Goal: Task Accomplishment & Management: Manage account settings

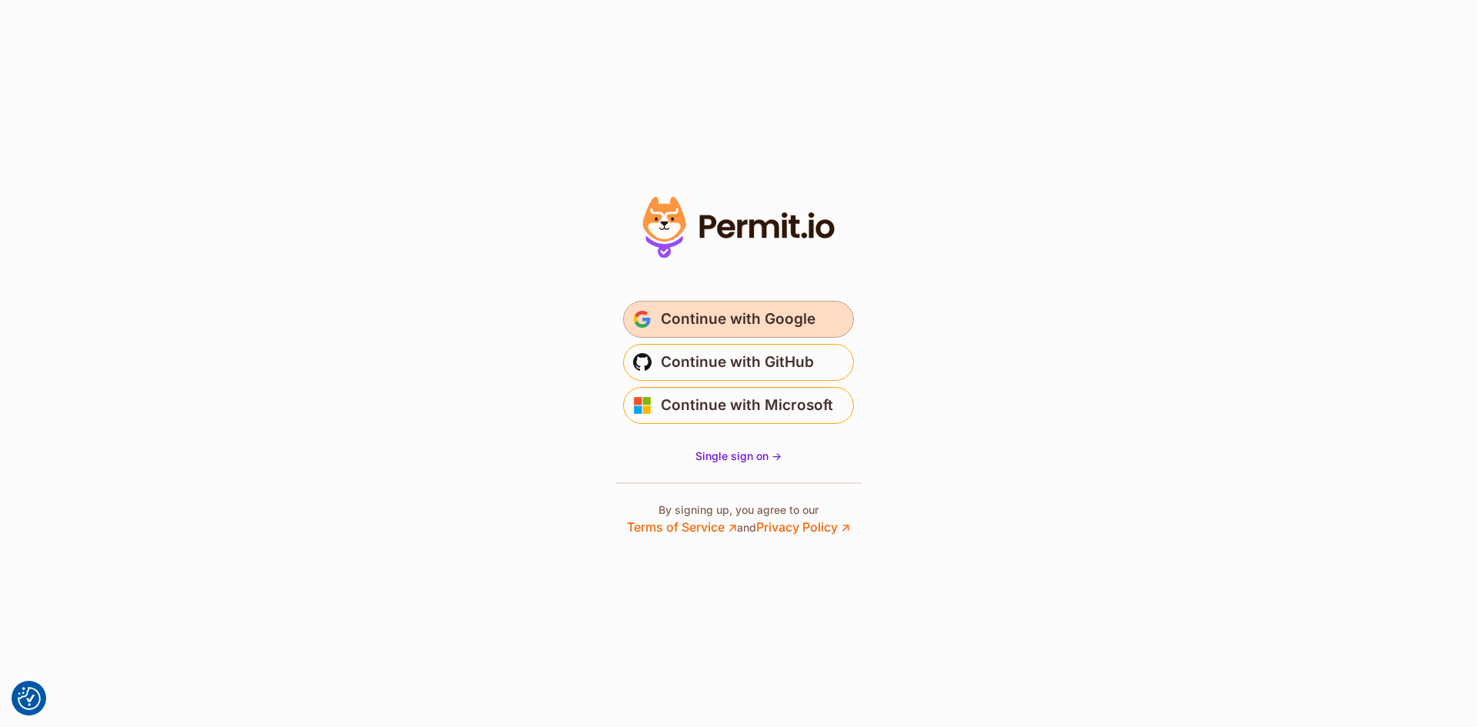
click at [733, 321] on span "Continue with Google" at bounding box center [738, 319] width 155 height 25
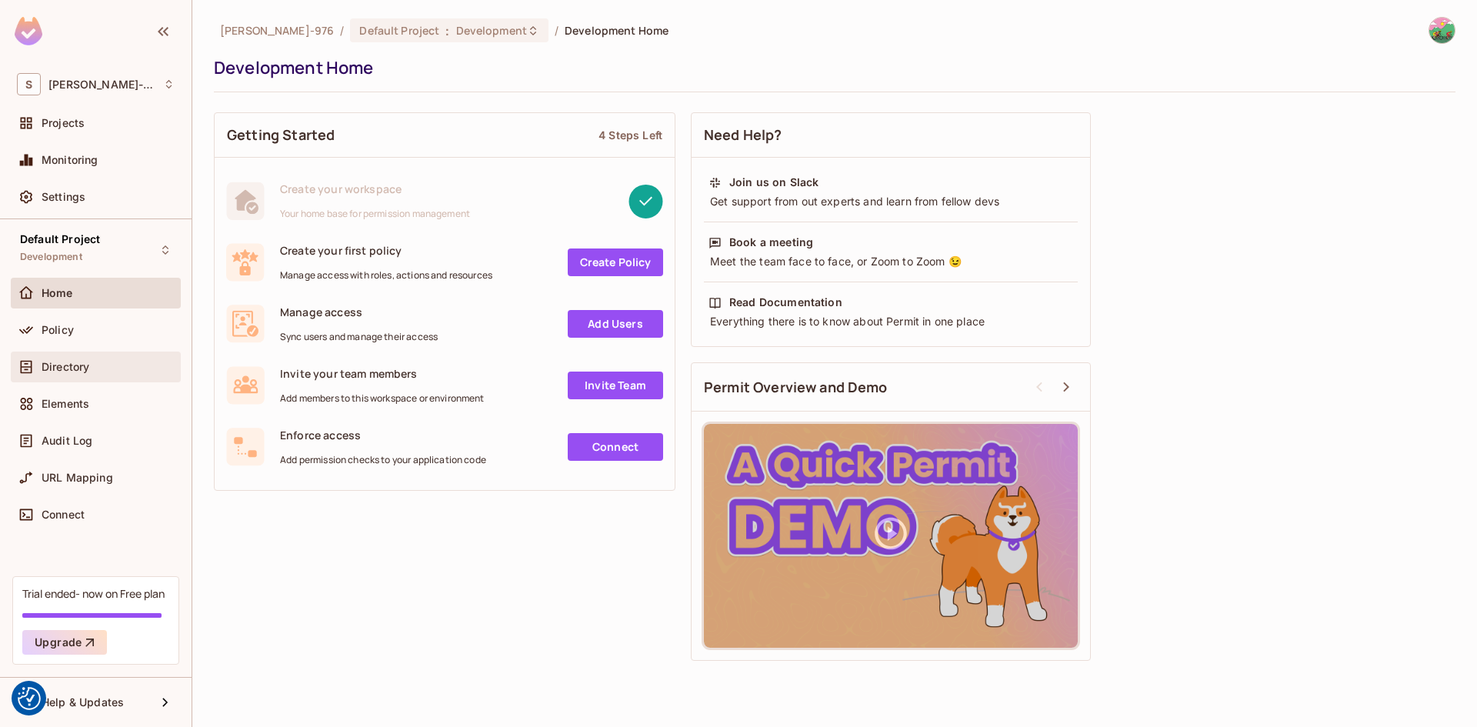
click at [68, 375] on div "Directory" at bounding box center [96, 367] width 158 height 18
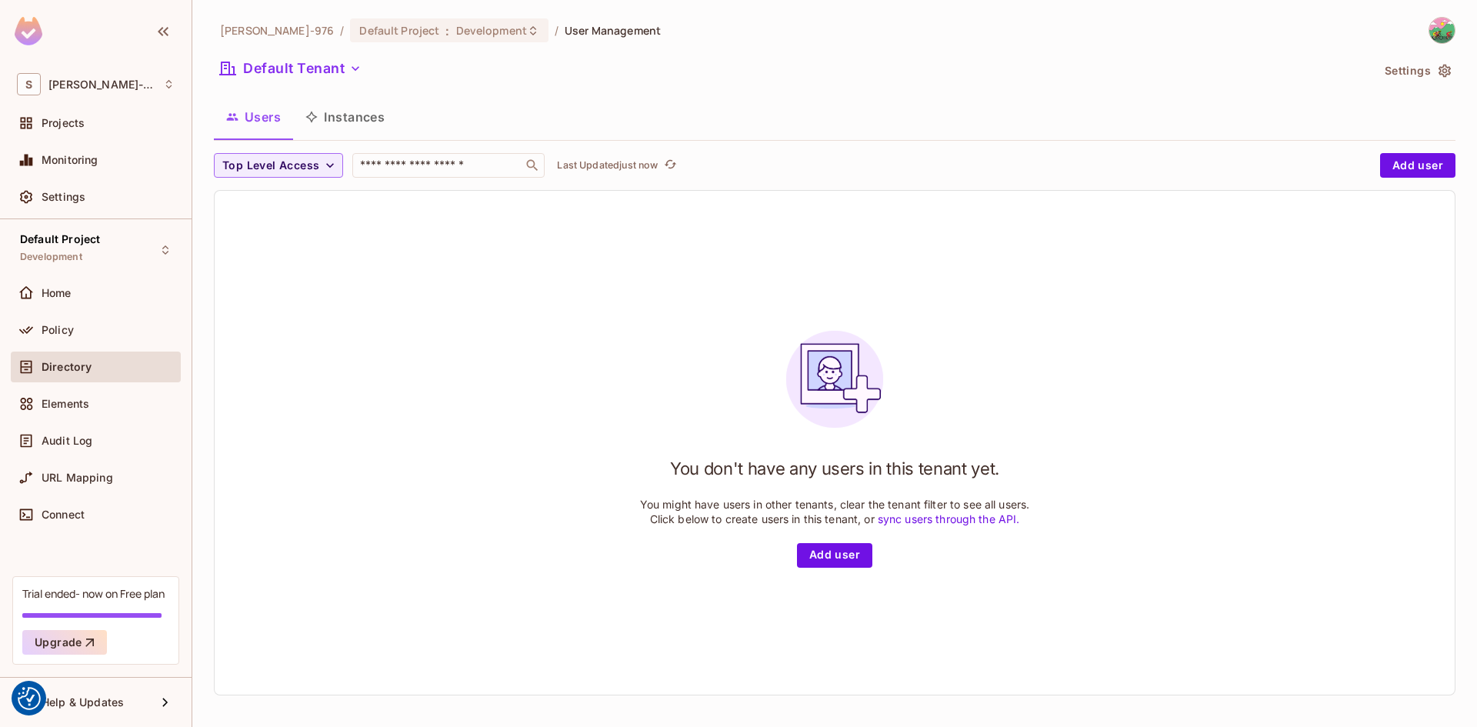
click at [366, 116] on button "Instances" at bounding box center [345, 117] width 104 height 38
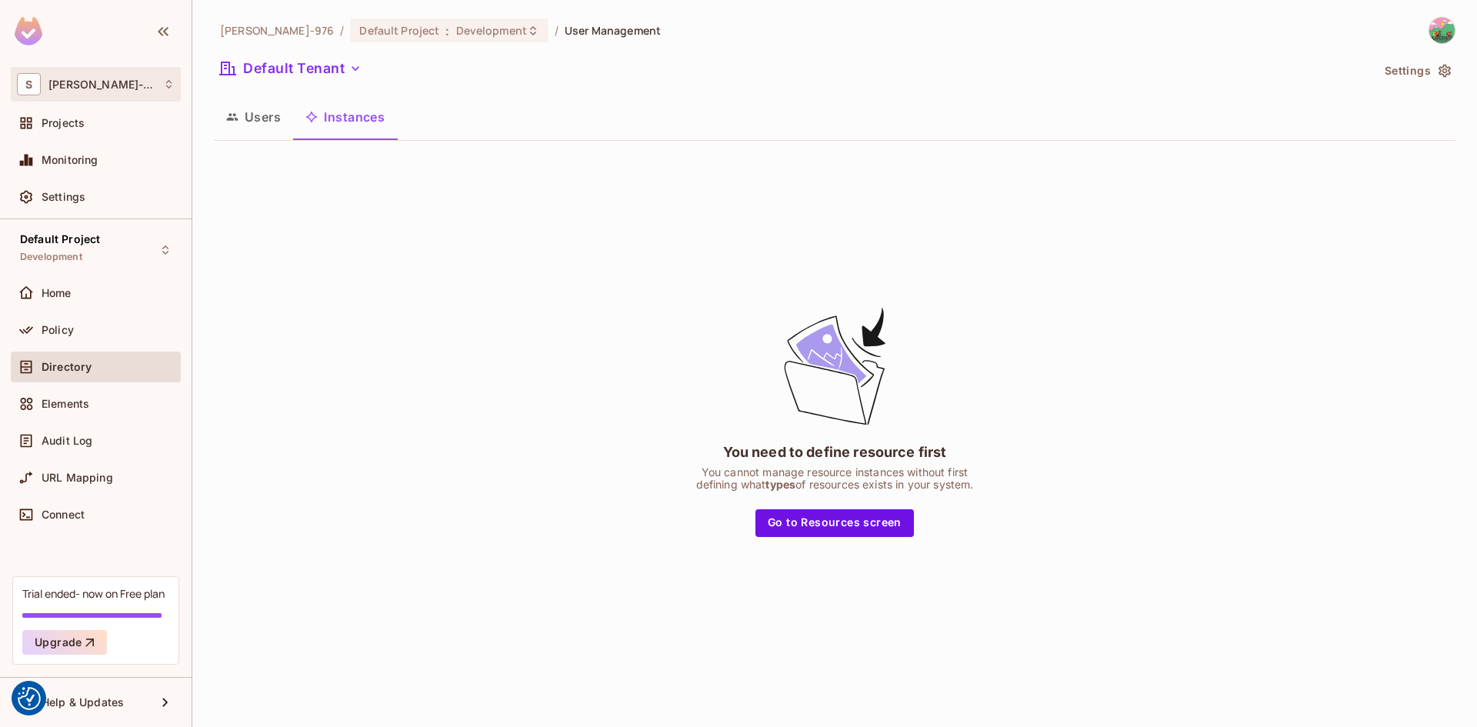
click at [163, 85] on icon at bounding box center [169, 84] width 12 height 12
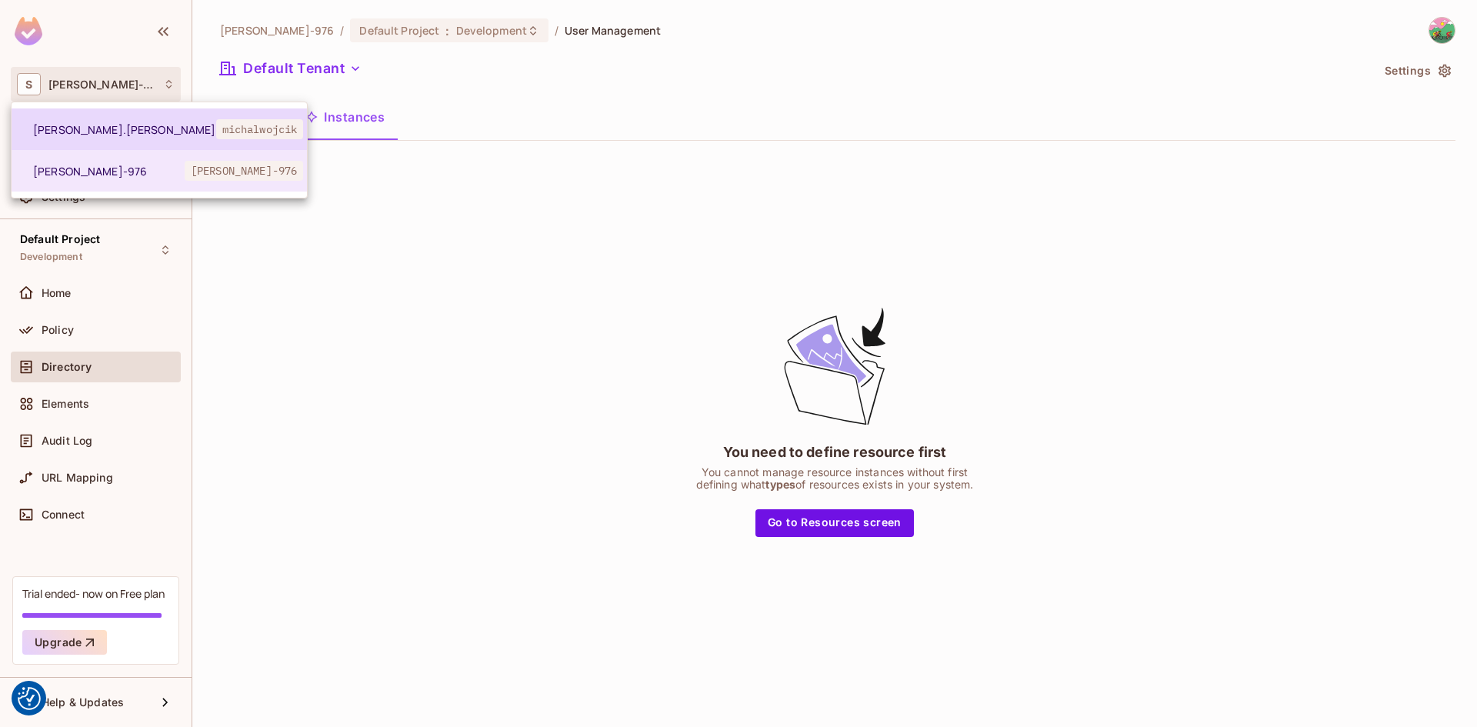
click at [85, 125] on span "michal.wojcik" at bounding box center [124, 129] width 183 height 15
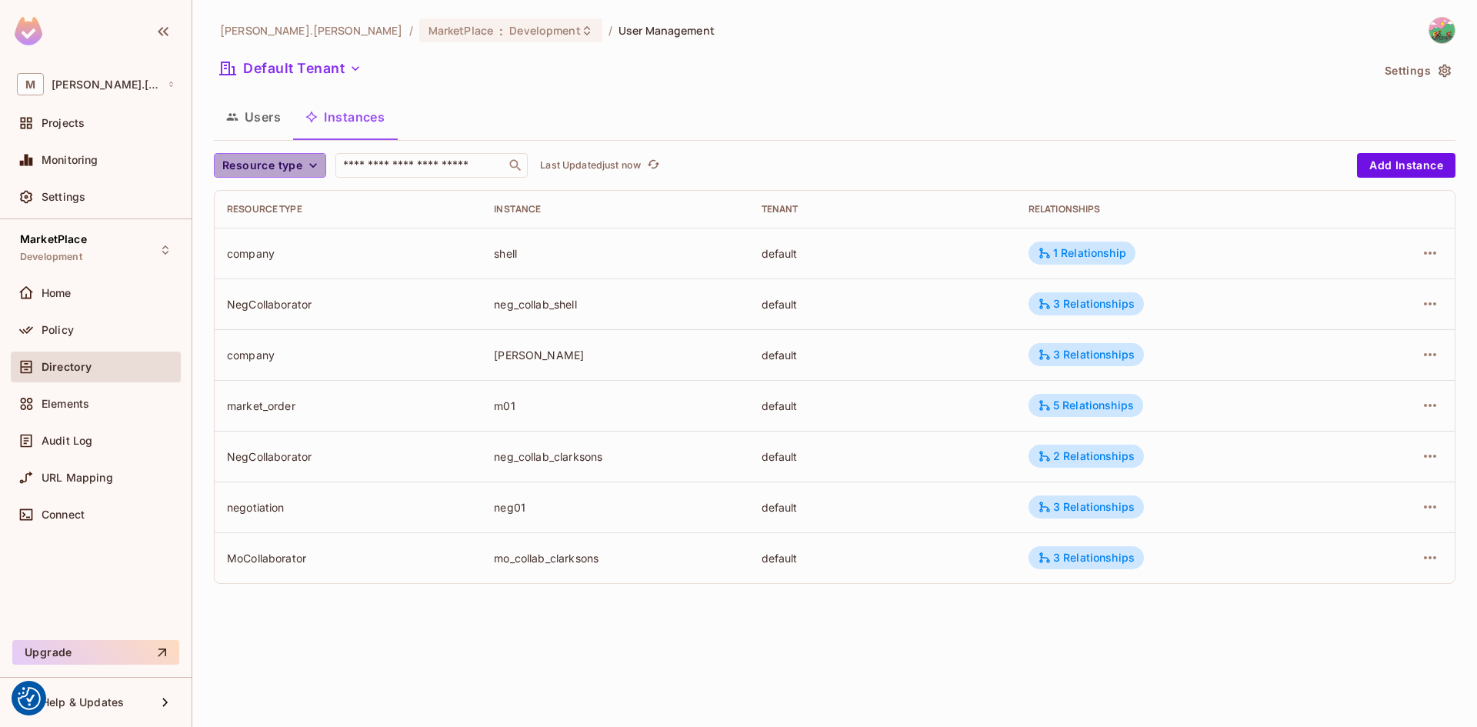
click at [314, 163] on icon "button" at bounding box center [312, 165] width 15 height 15
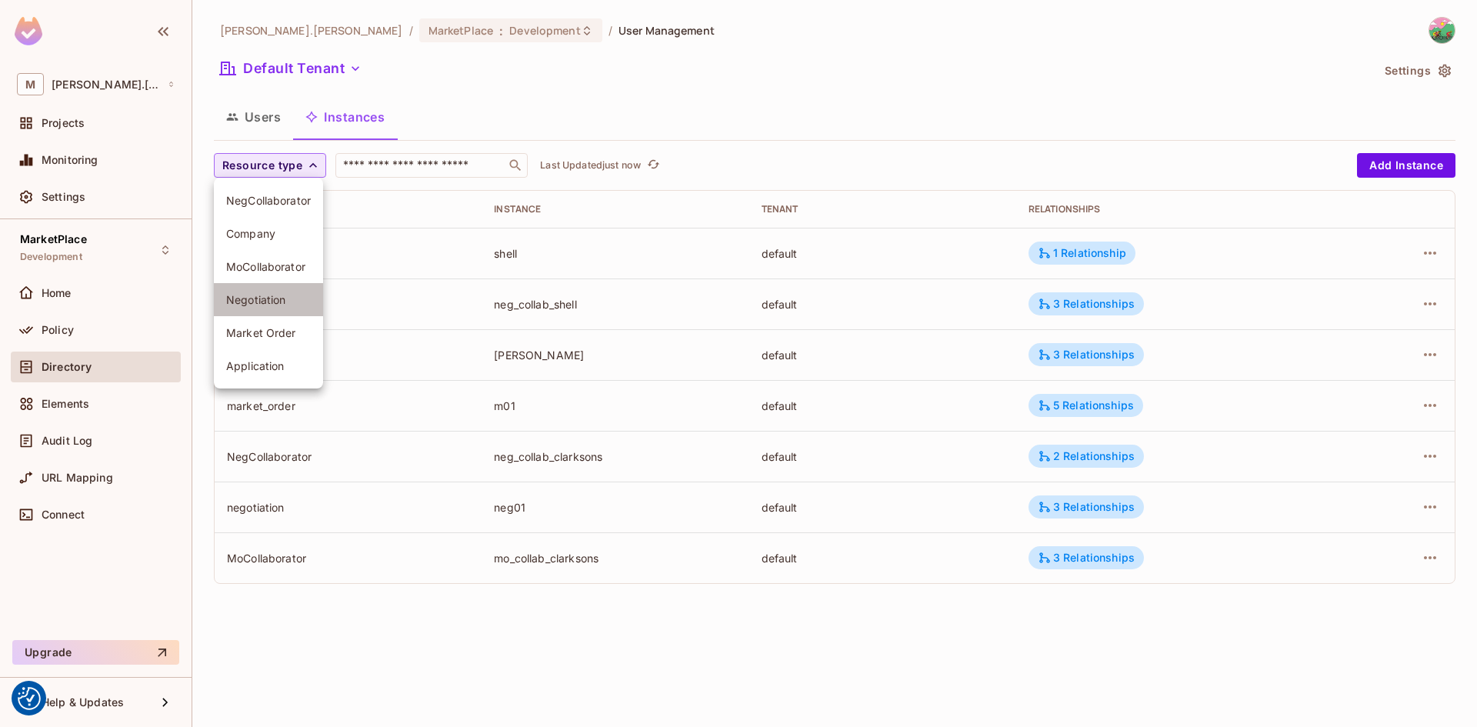
click at [252, 296] on span "Negotiation" at bounding box center [268, 299] width 85 height 15
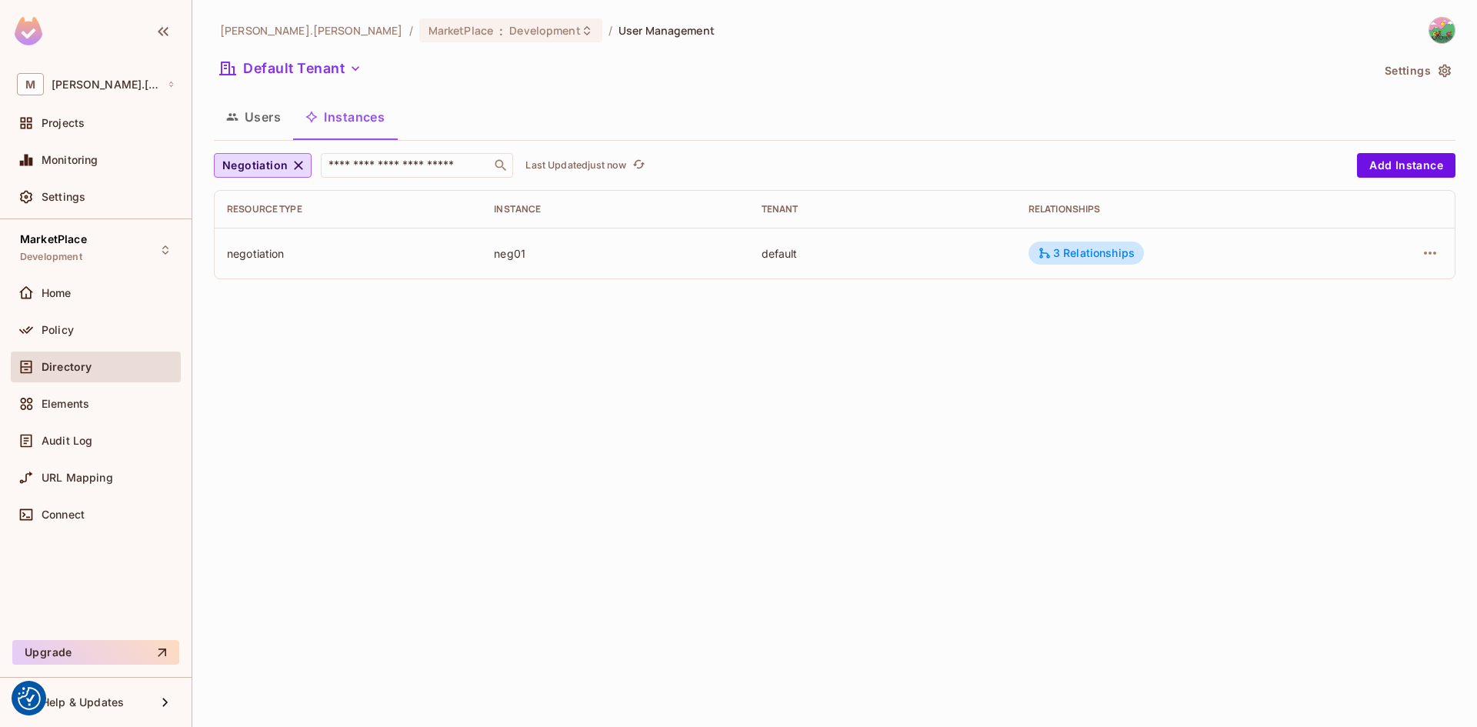
click at [1444, 35] on img at bounding box center [1442, 30] width 25 height 25
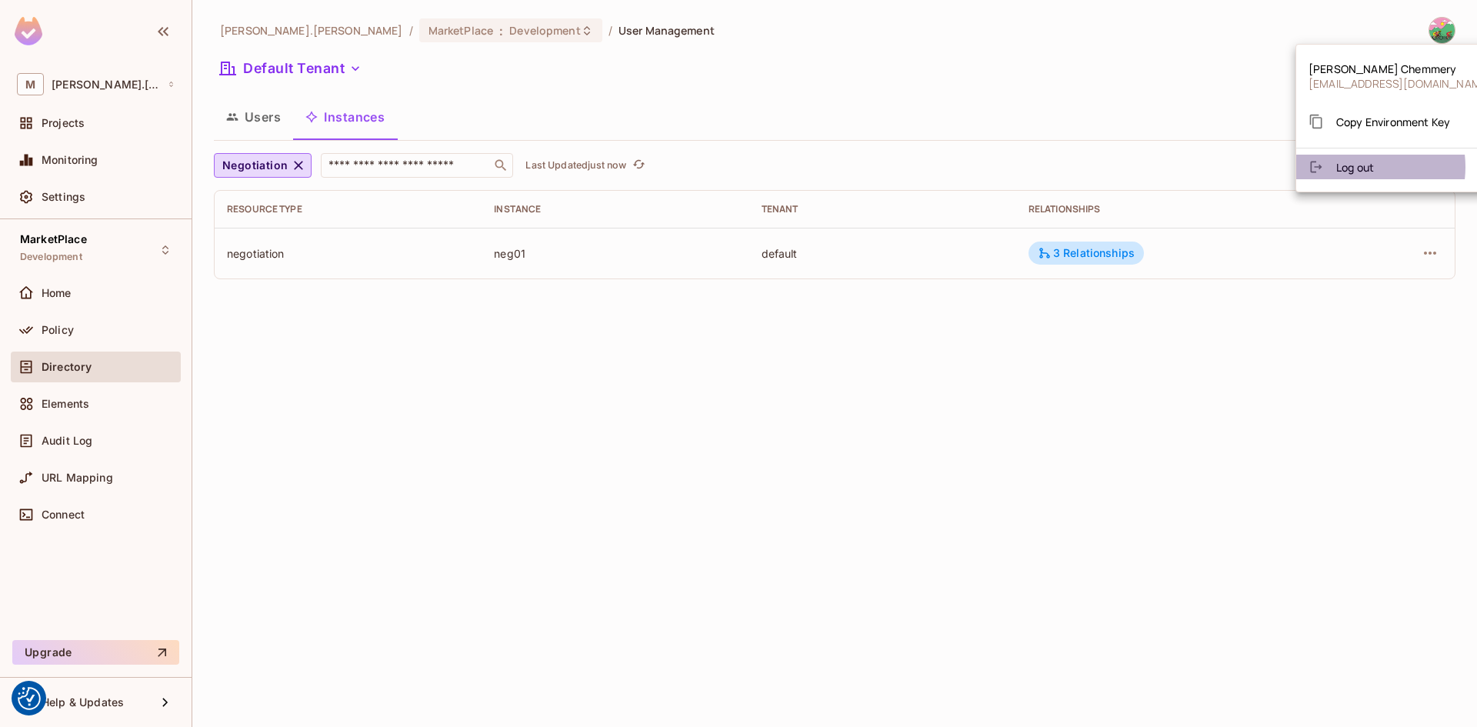
click at [1356, 167] on span "Log out" at bounding box center [1356, 167] width 38 height 15
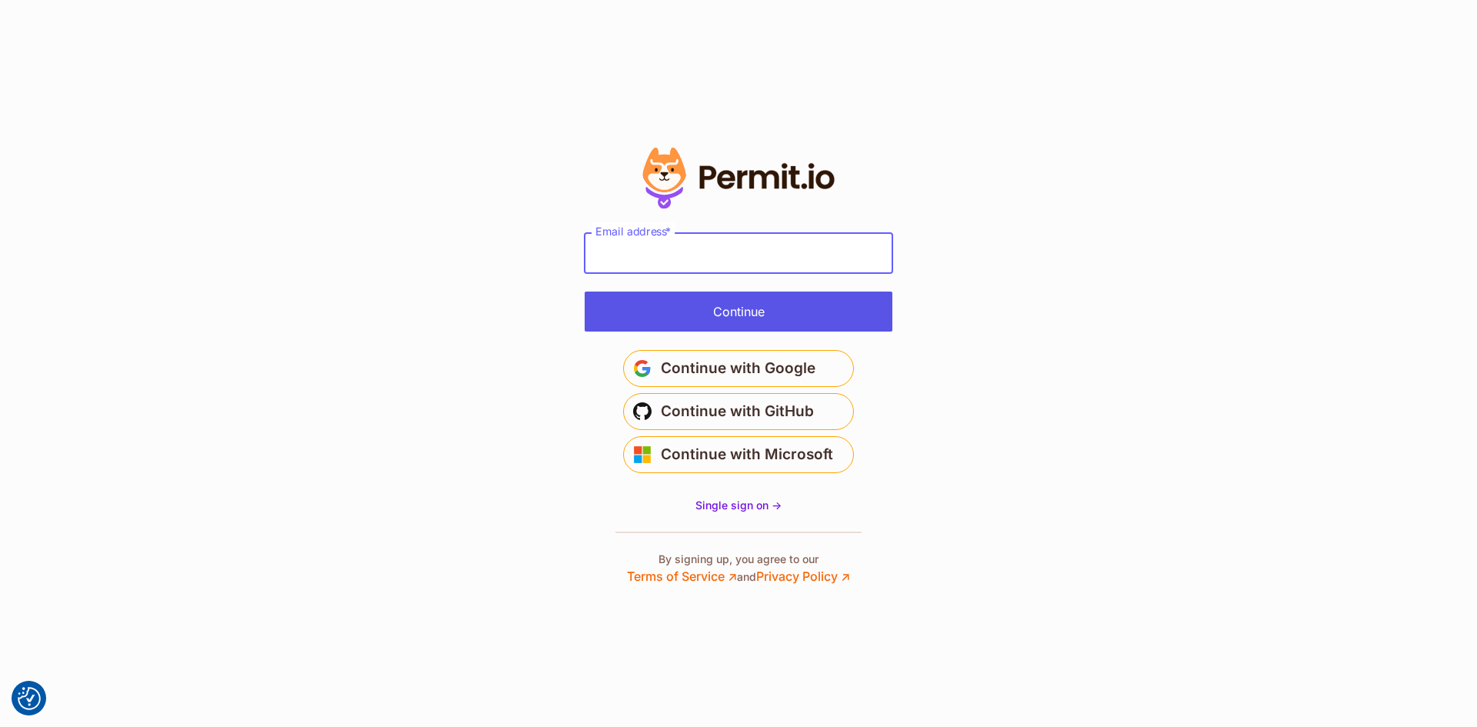
type input "**********"
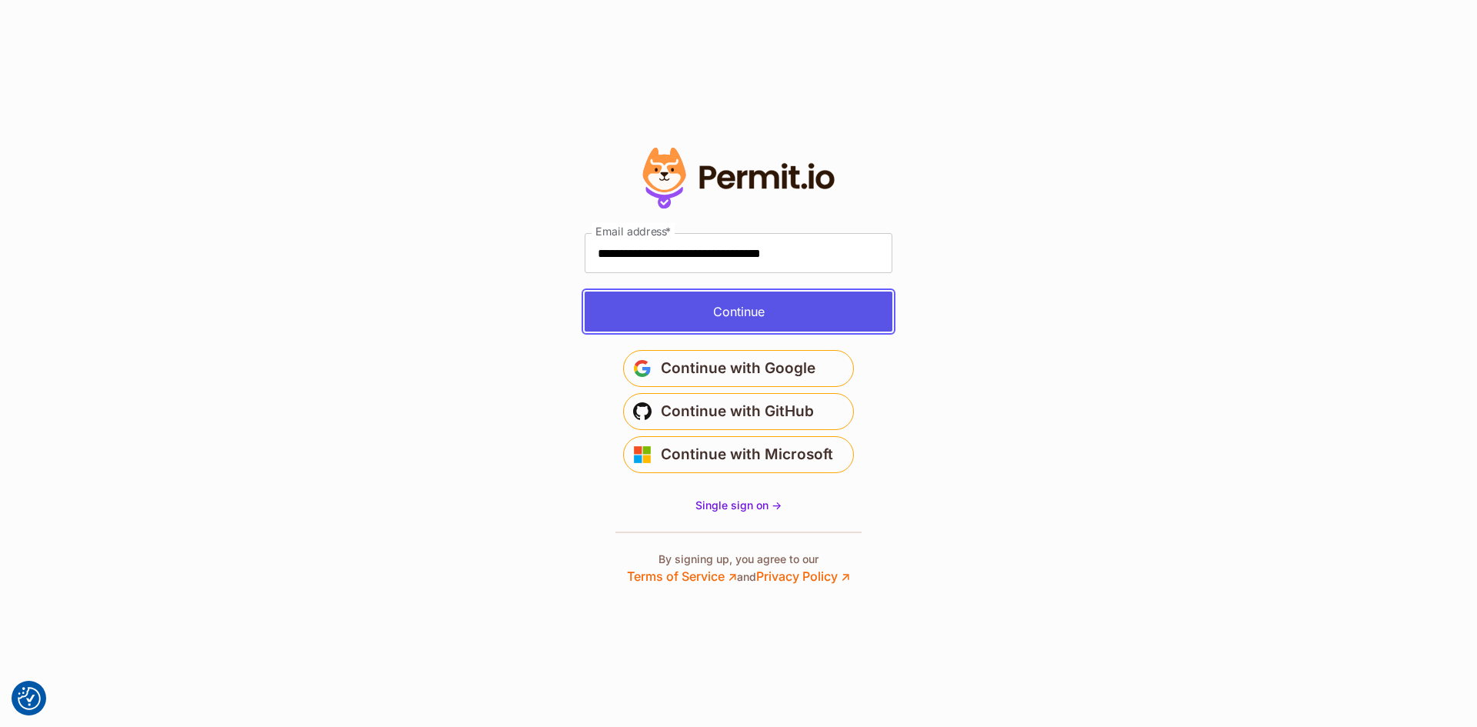
click at [759, 312] on button "Continue" at bounding box center [739, 312] width 308 height 40
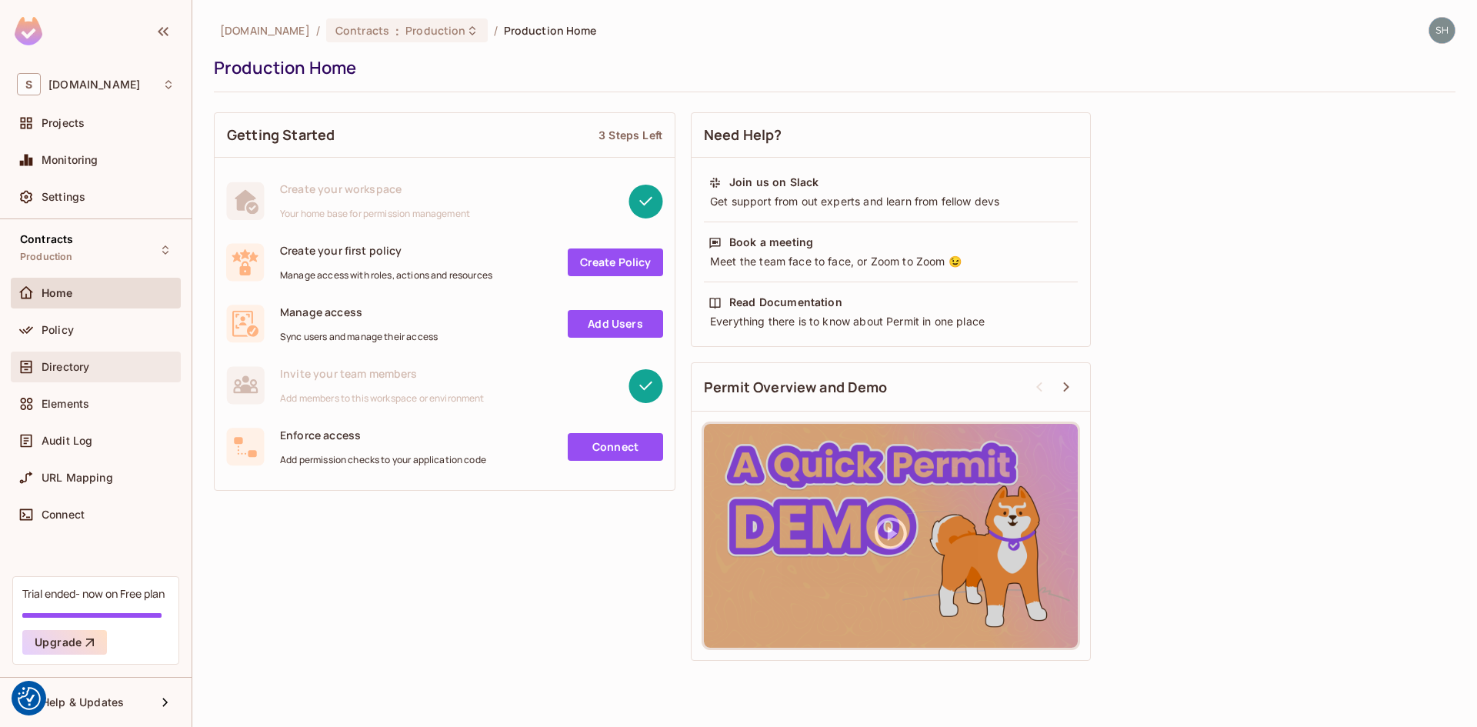
click at [65, 361] on span "Directory" at bounding box center [66, 367] width 48 height 12
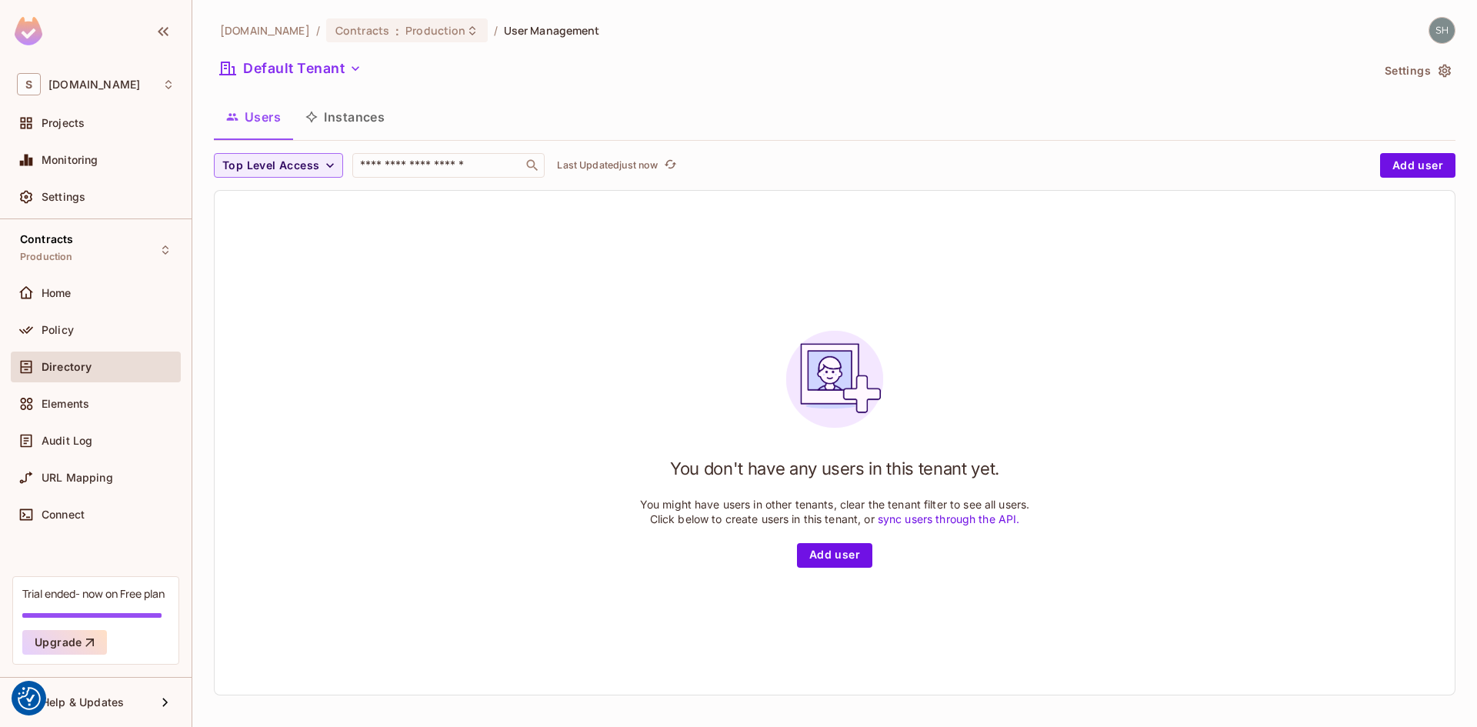
click at [341, 117] on button "Instances" at bounding box center [345, 117] width 104 height 38
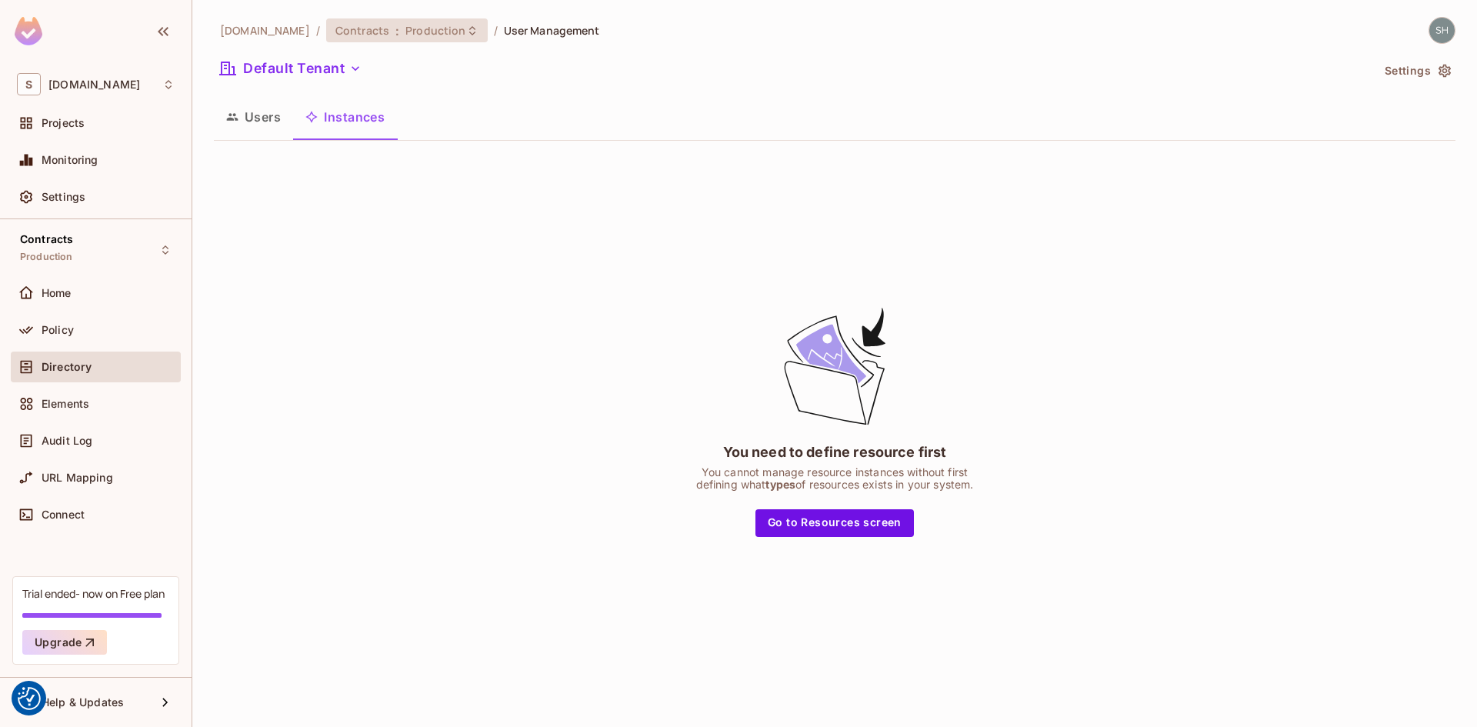
click at [406, 31] on span "Production" at bounding box center [436, 30] width 60 height 15
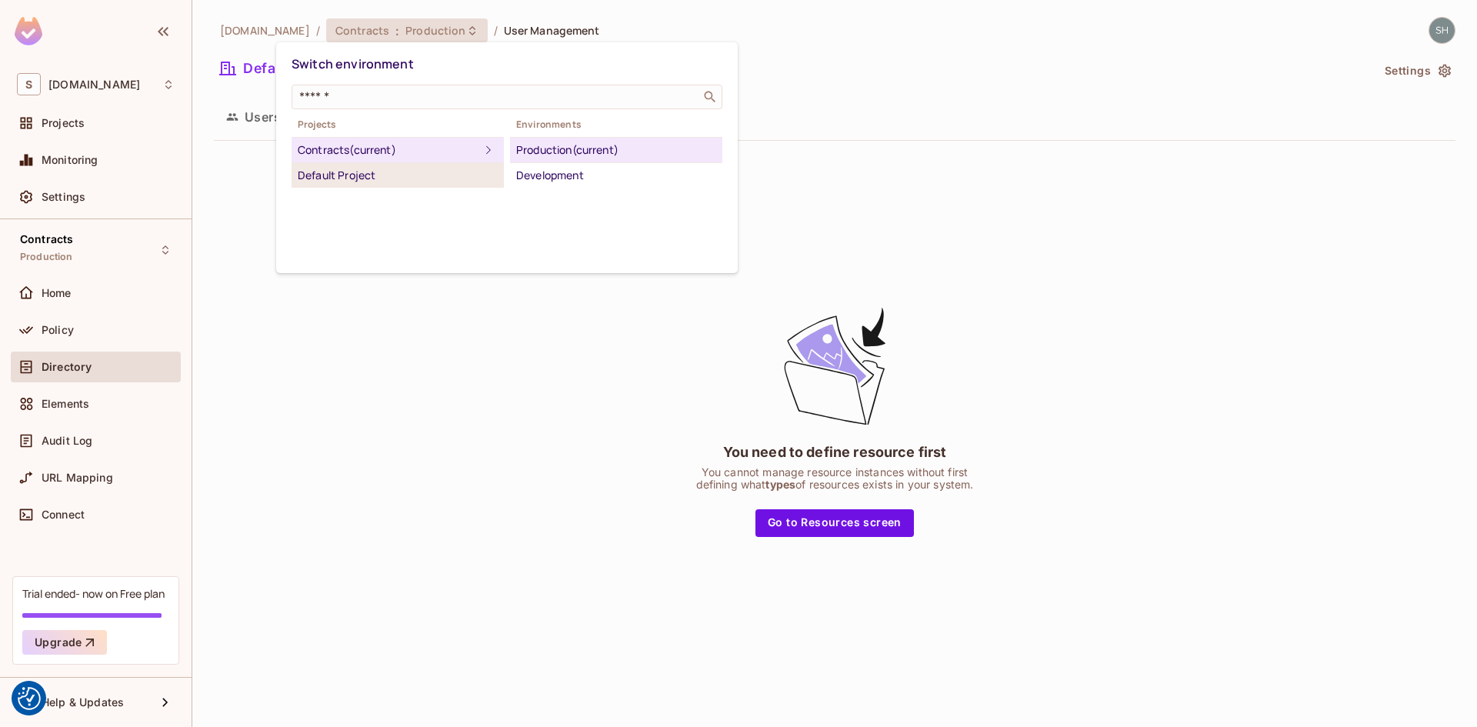
click at [314, 178] on div "Default Project" at bounding box center [398, 175] width 200 height 18
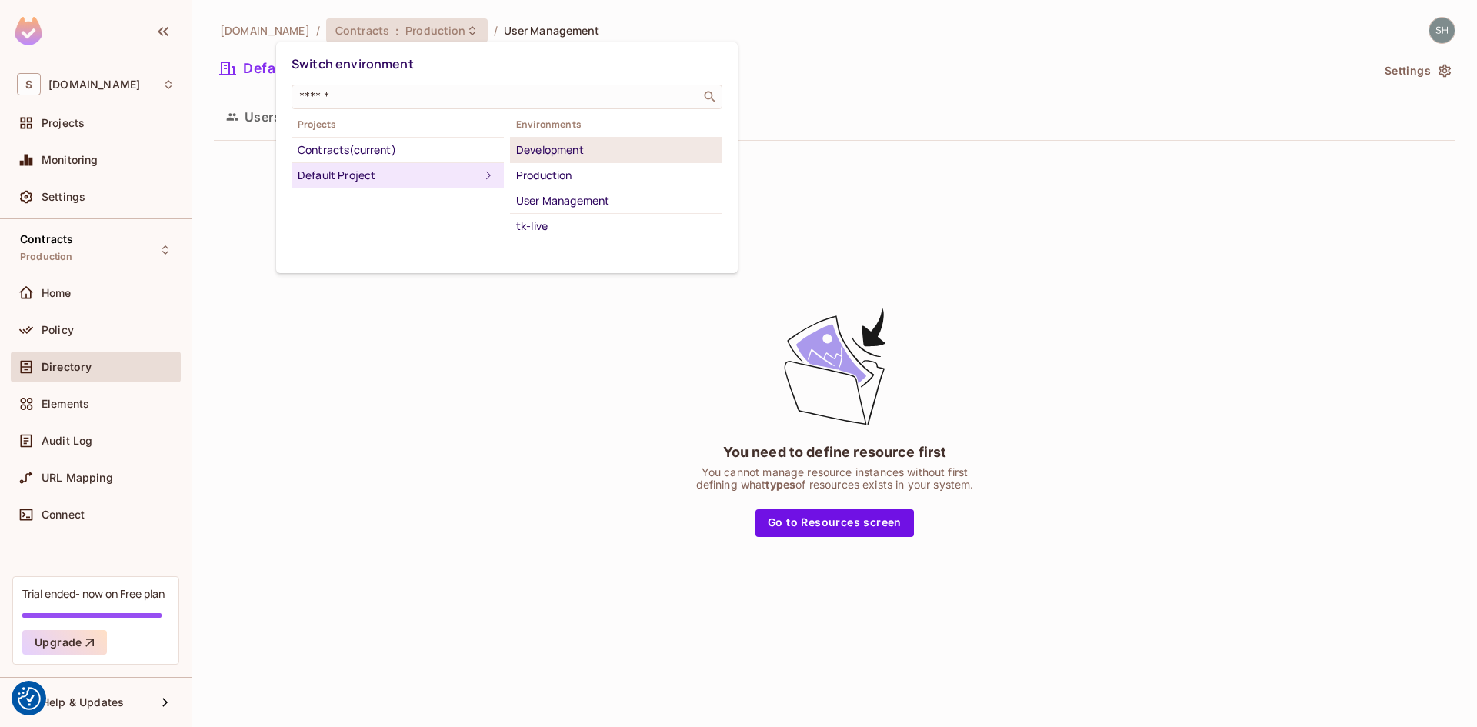
click at [552, 145] on div "Development" at bounding box center [616, 150] width 200 height 18
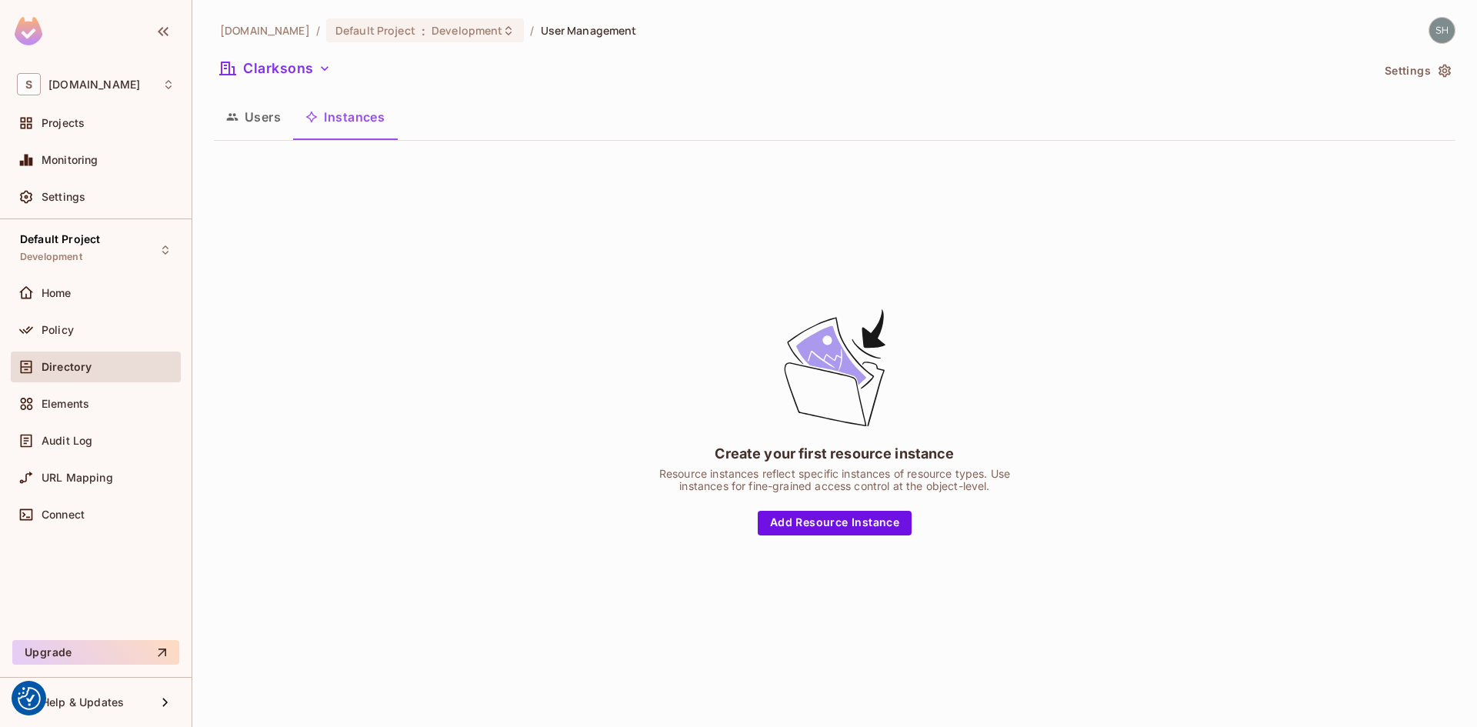
click at [326, 55] on div "[DOMAIN_NAME] / Default Project : Development / User Management Clarksons Setti…" at bounding box center [835, 352] width 1242 height 671
click at [325, 70] on icon "button" at bounding box center [324, 68] width 15 height 15
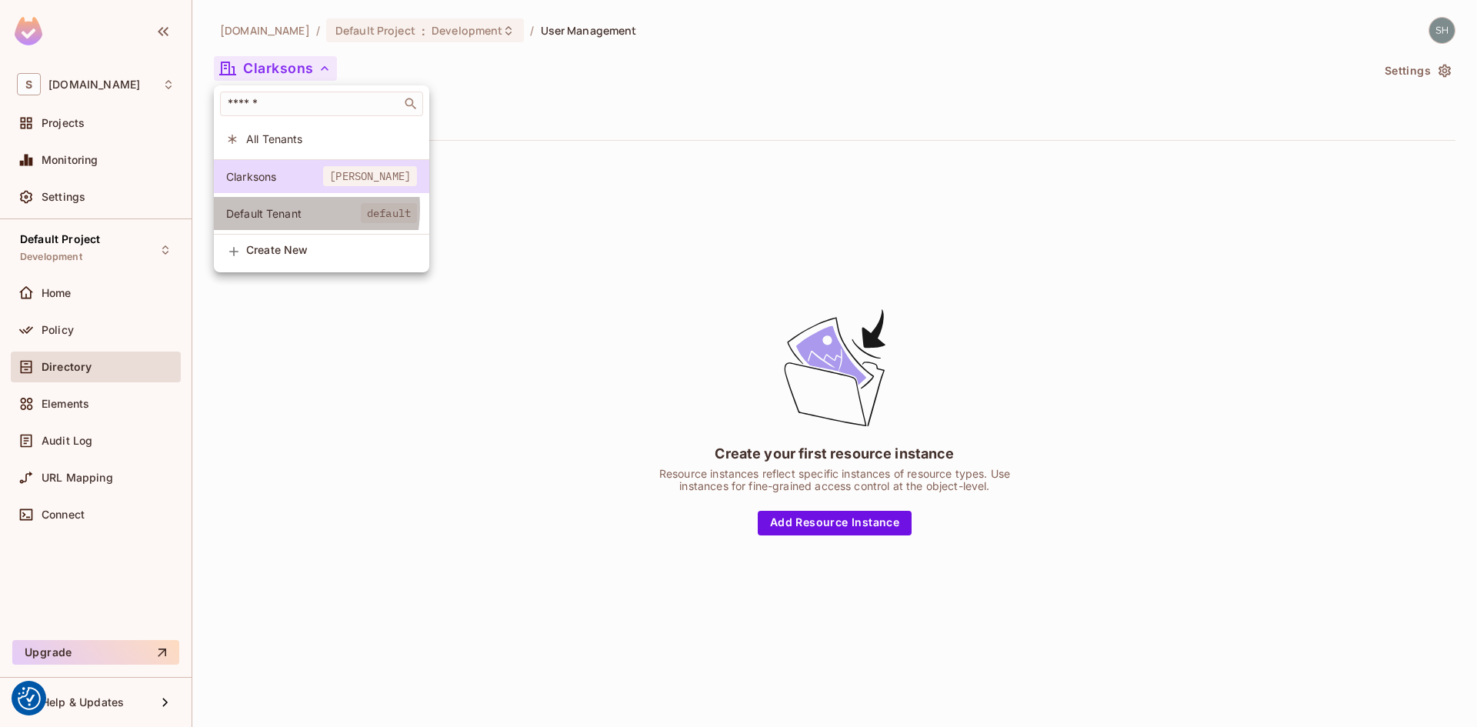
click at [262, 209] on span "Default Tenant" at bounding box center [293, 213] width 135 height 15
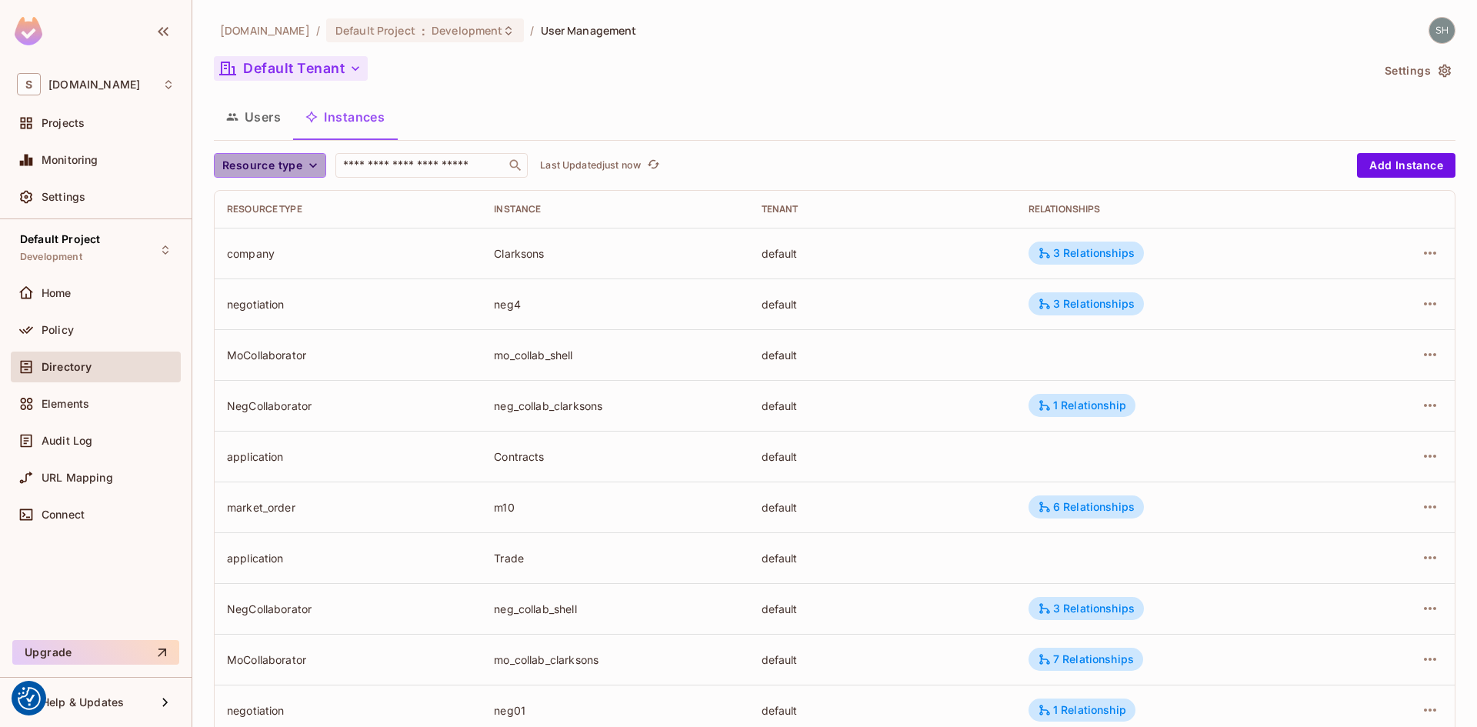
click at [313, 169] on icon "button" at bounding box center [312, 165] width 15 height 15
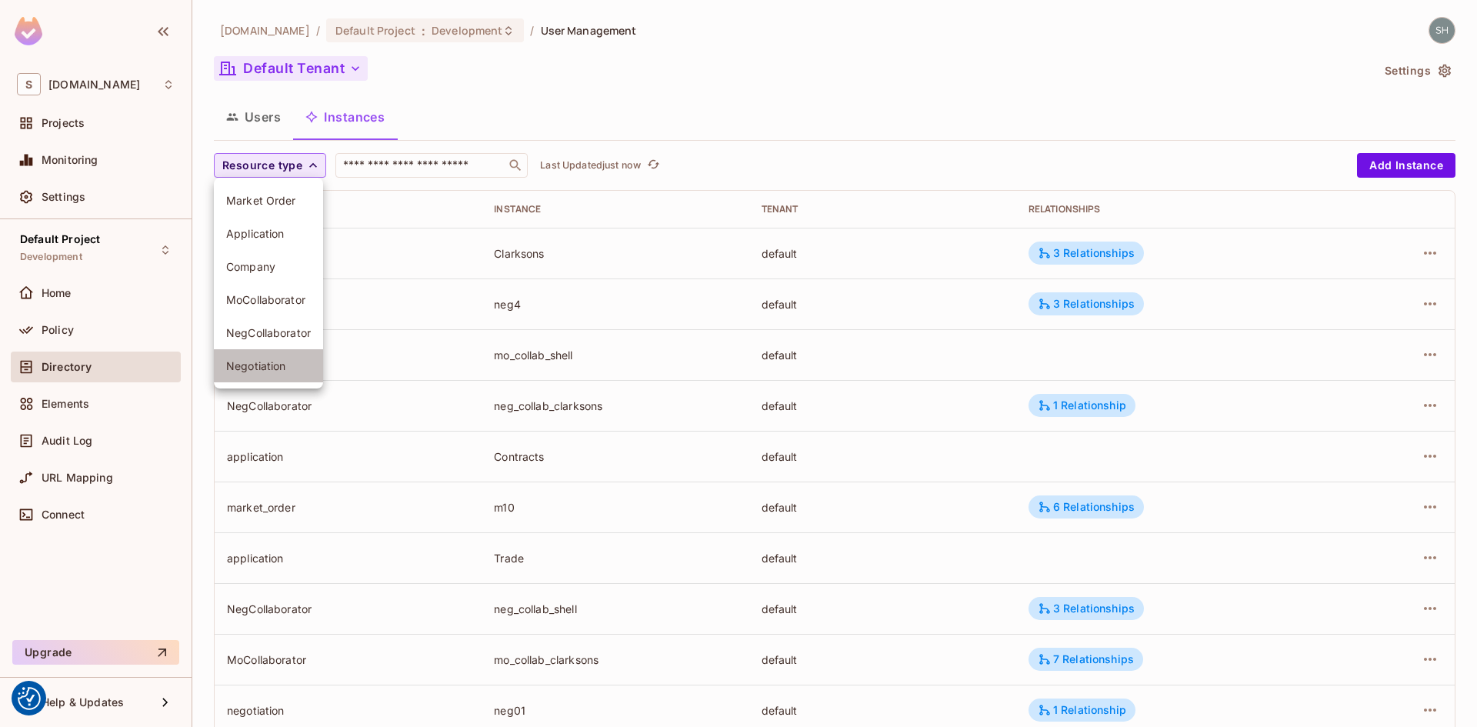
click at [251, 369] on span "Negotiation" at bounding box center [268, 366] width 85 height 15
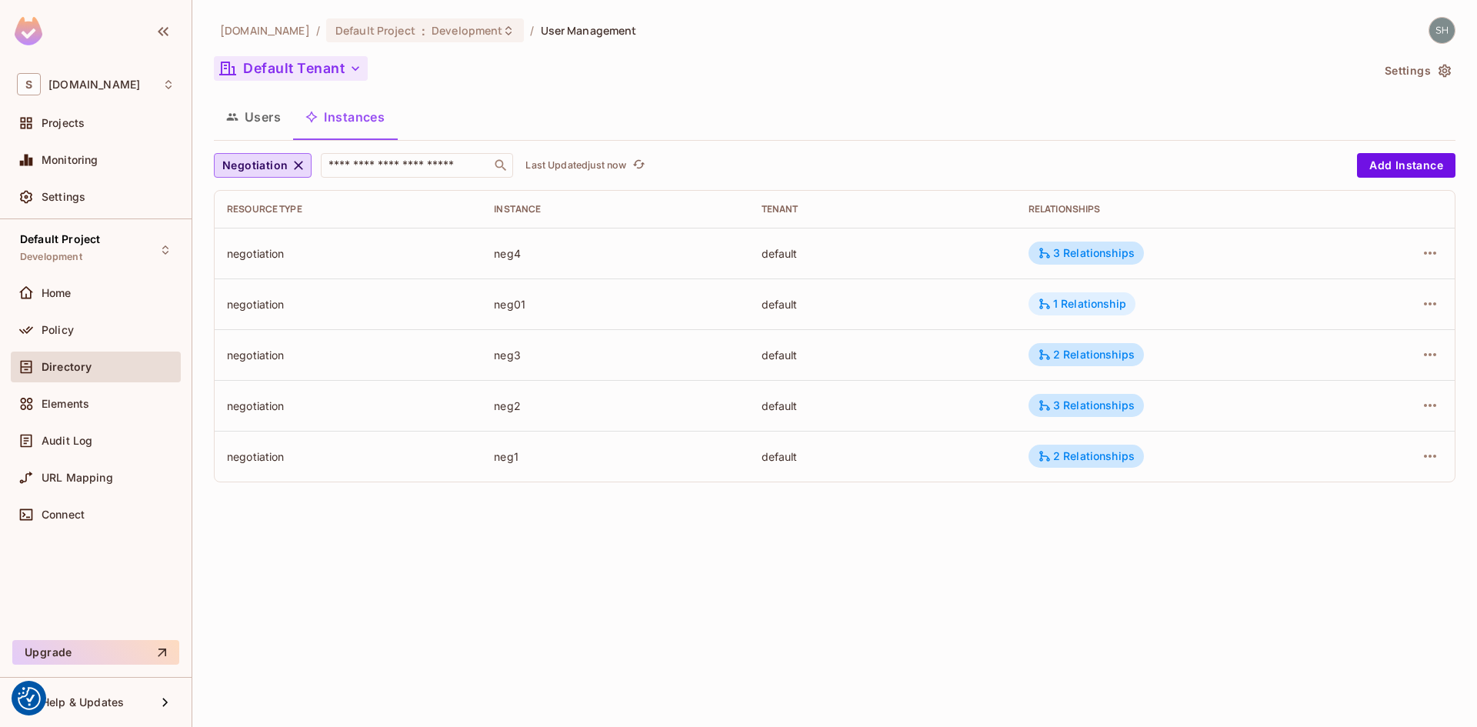
click at [1114, 305] on div "1 Relationship" at bounding box center [1082, 304] width 88 height 14
click at [1128, 252] on div at bounding box center [738, 363] width 1477 height 727
click at [1128, 252] on div "3 Relationships" at bounding box center [1086, 253] width 97 height 14
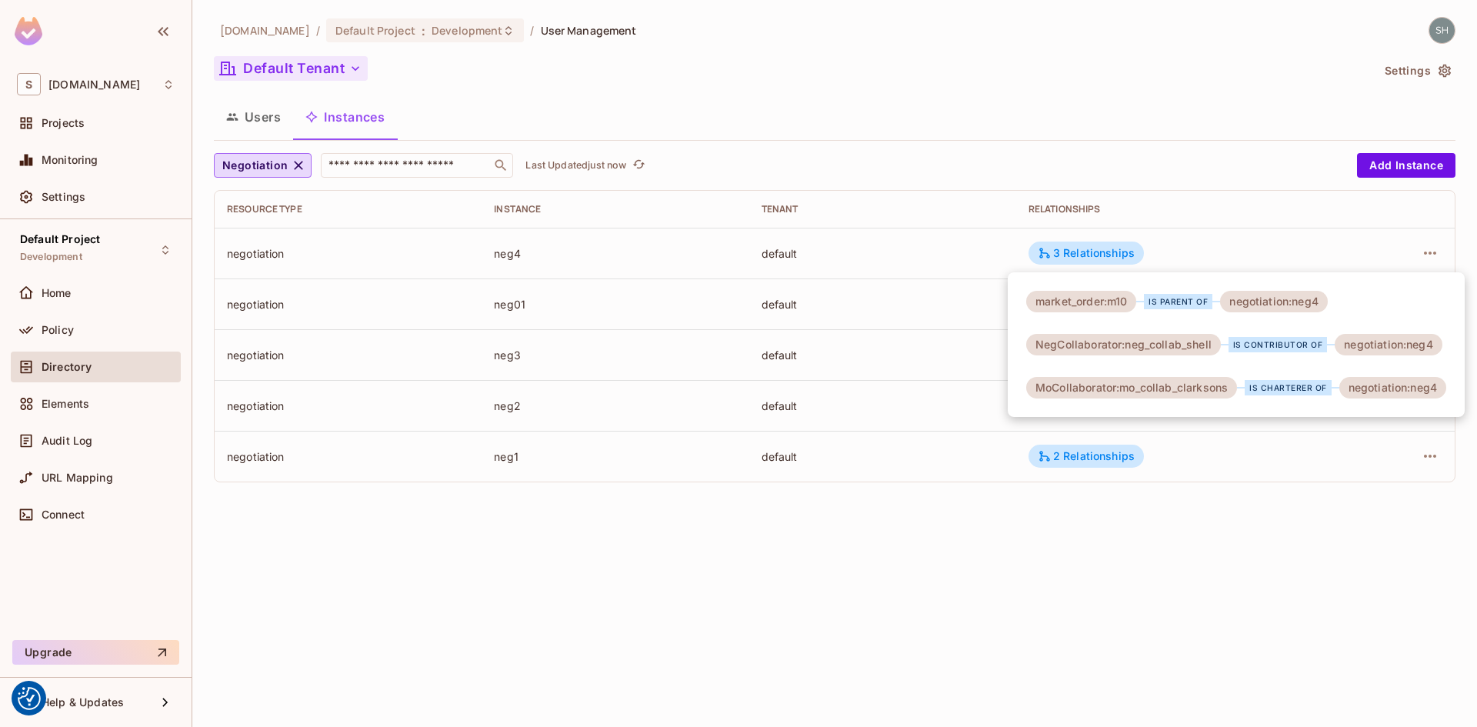
click at [1080, 566] on div at bounding box center [738, 363] width 1477 height 727
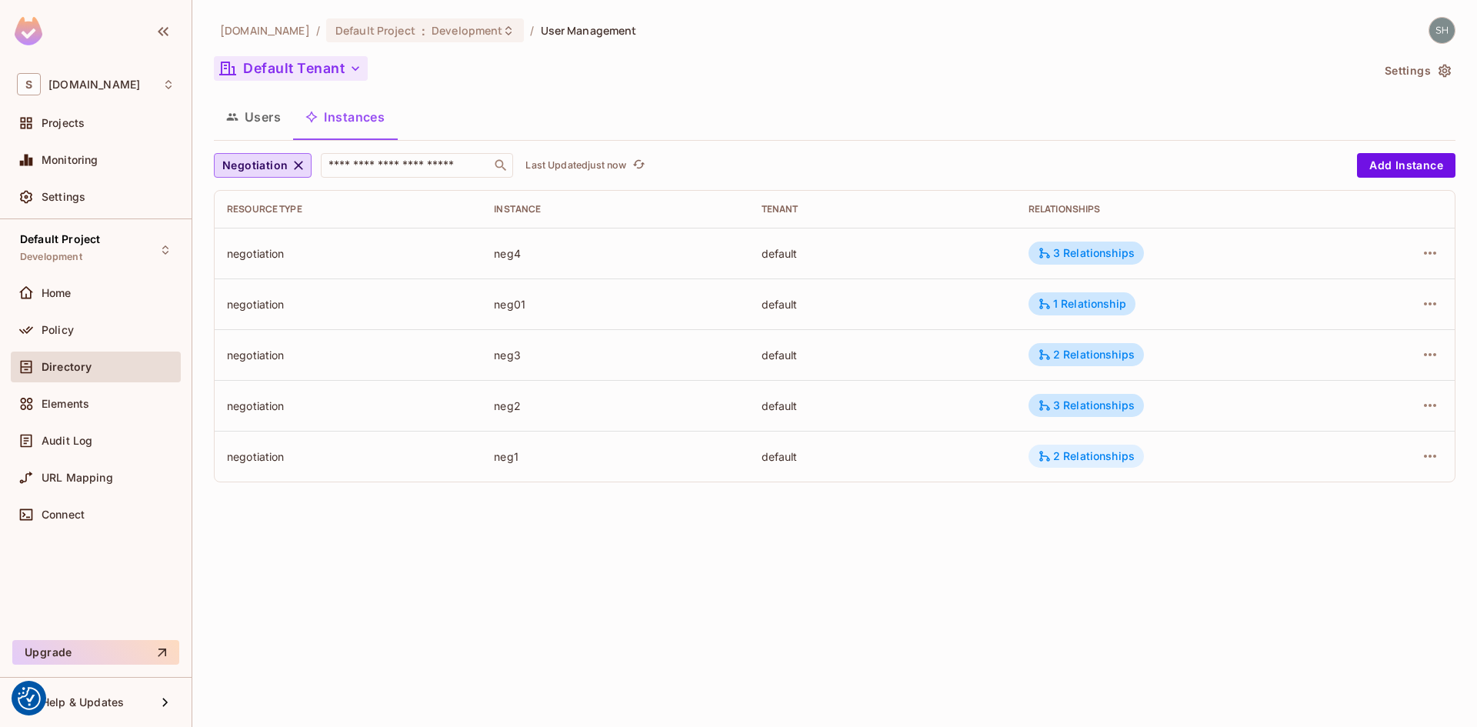
click at [1103, 462] on div "2 Relationships" at bounding box center [1086, 456] width 97 height 14
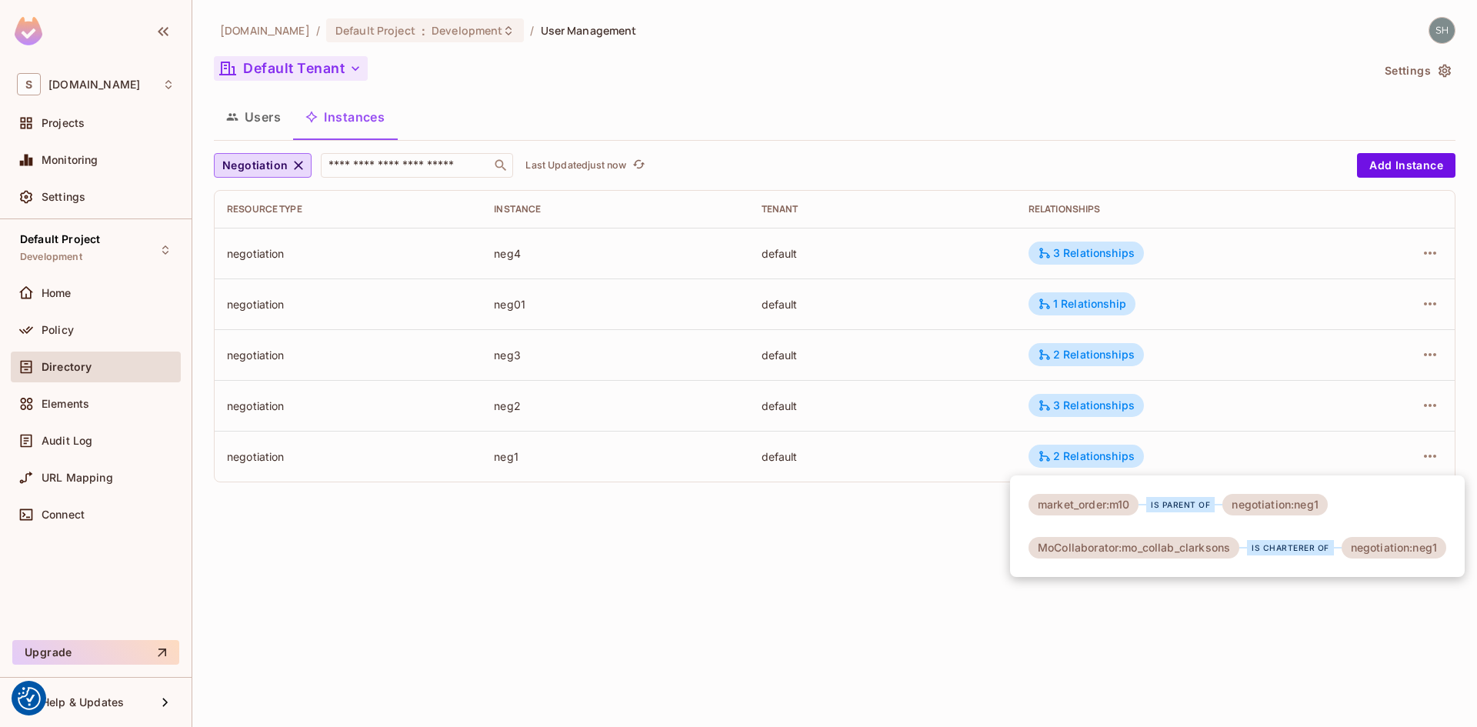
click at [1093, 406] on div at bounding box center [738, 363] width 1477 height 727
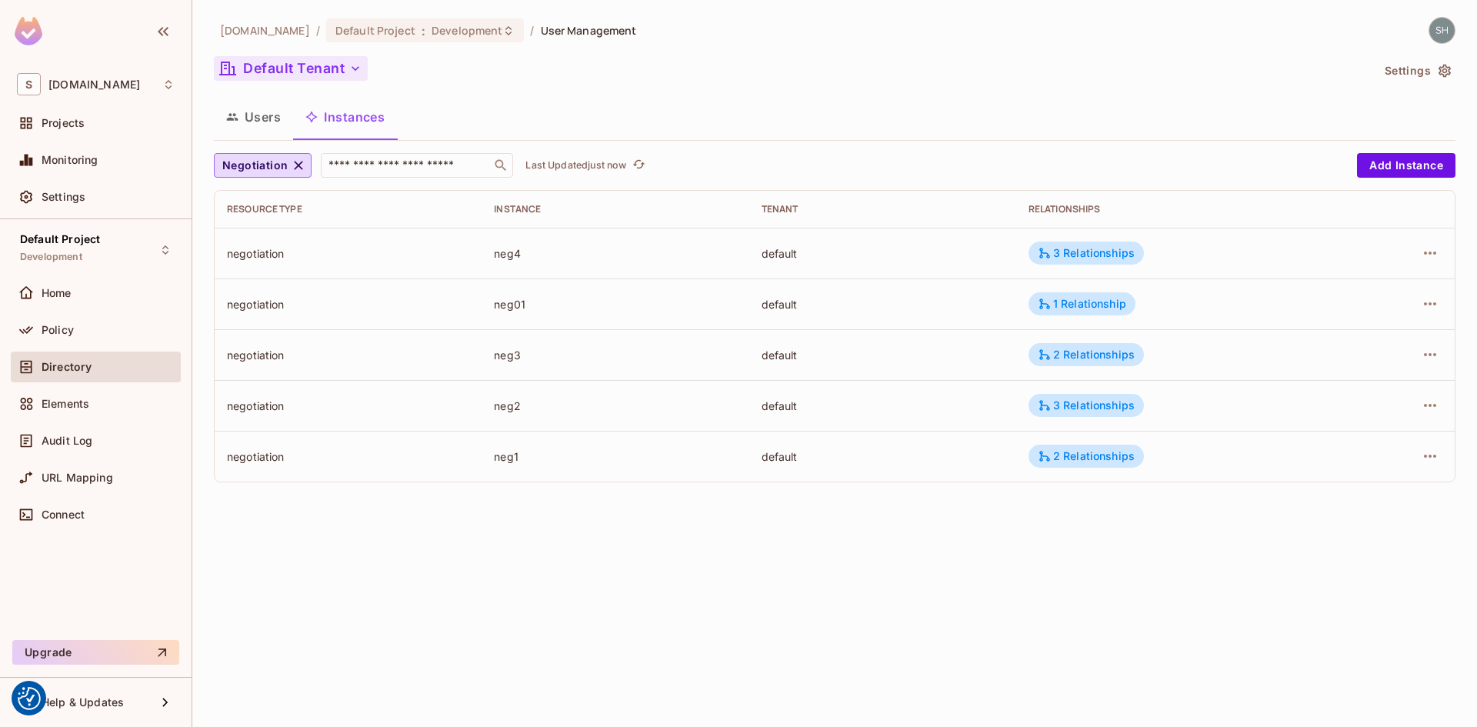
click at [1093, 406] on div "3 Relationships" at bounding box center [1086, 406] width 97 height 14
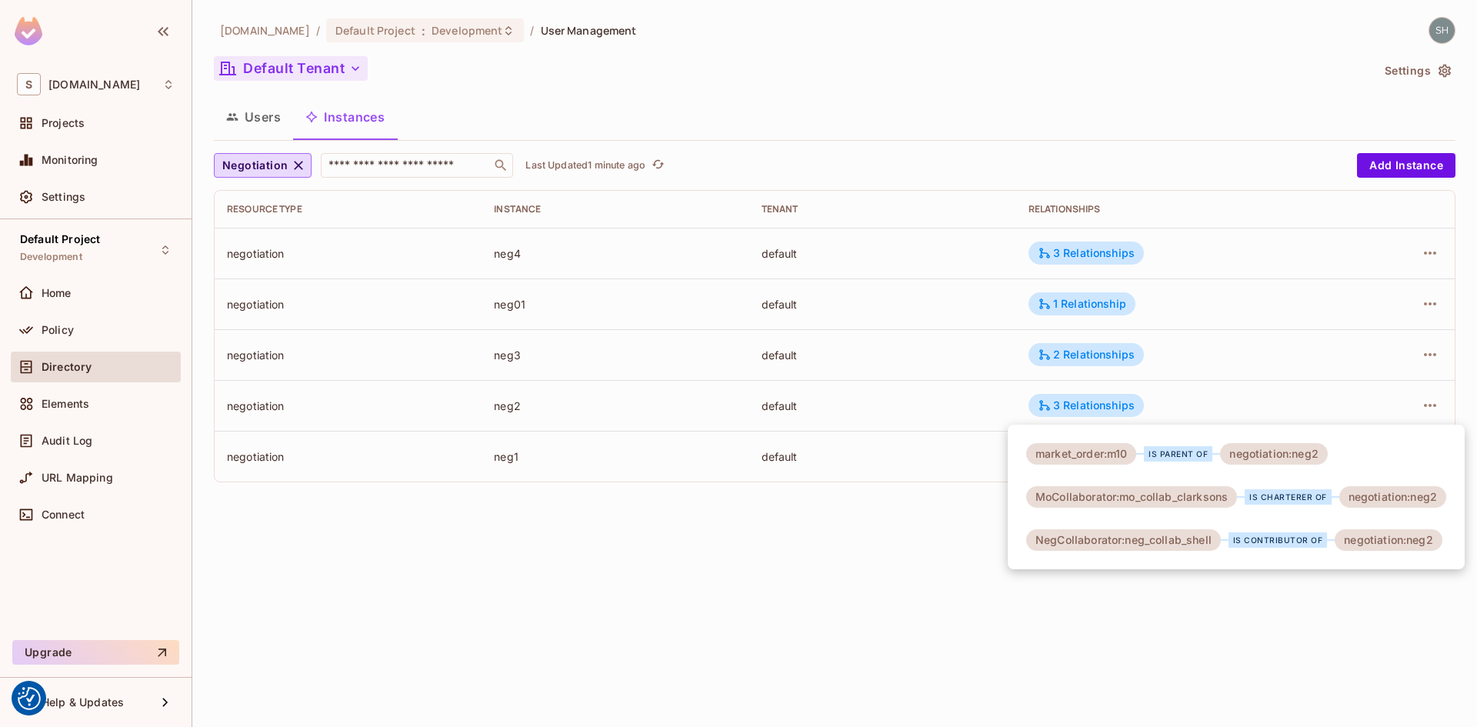
click at [1081, 353] on div at bounding box center [738, 363] width 1477 height 727
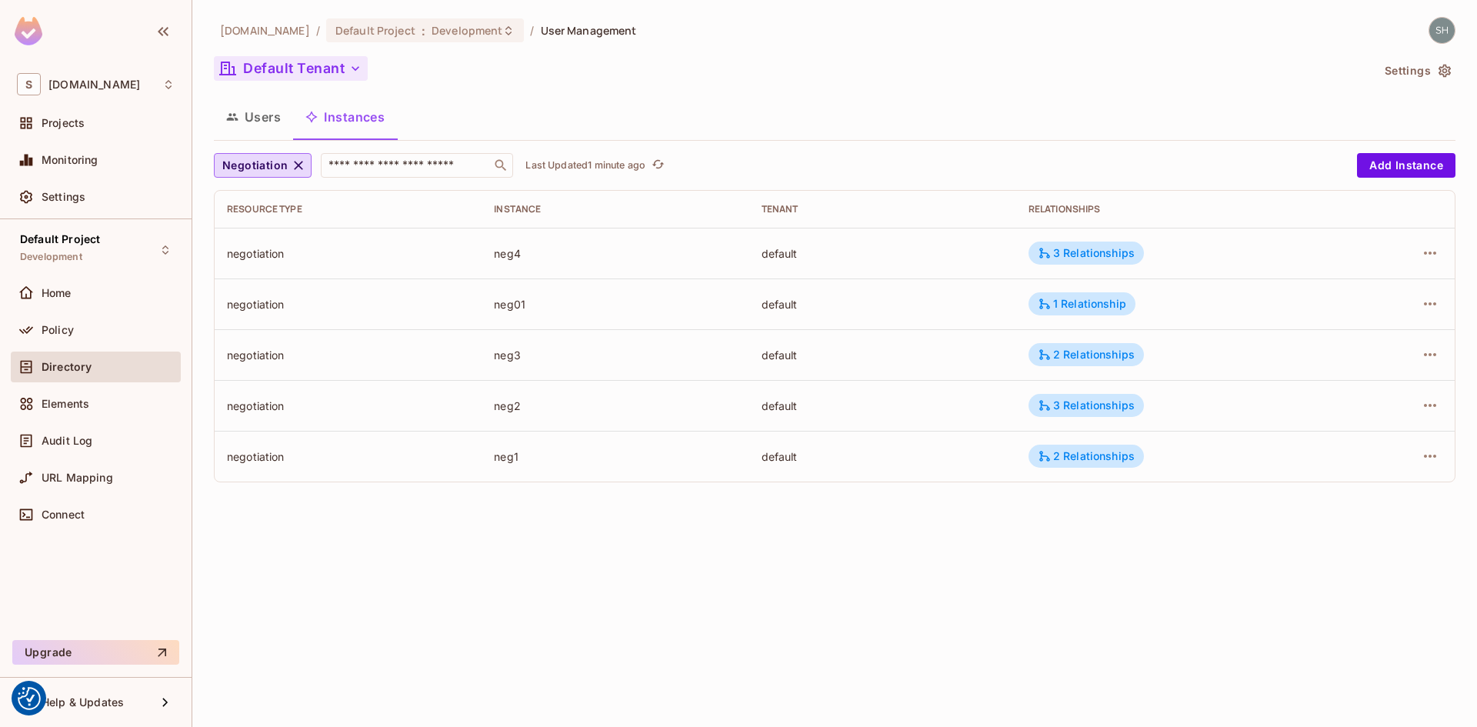
click at [1081, 353] on div "2 Relationships" at bounding box center [1086, 355] width 97 height 14
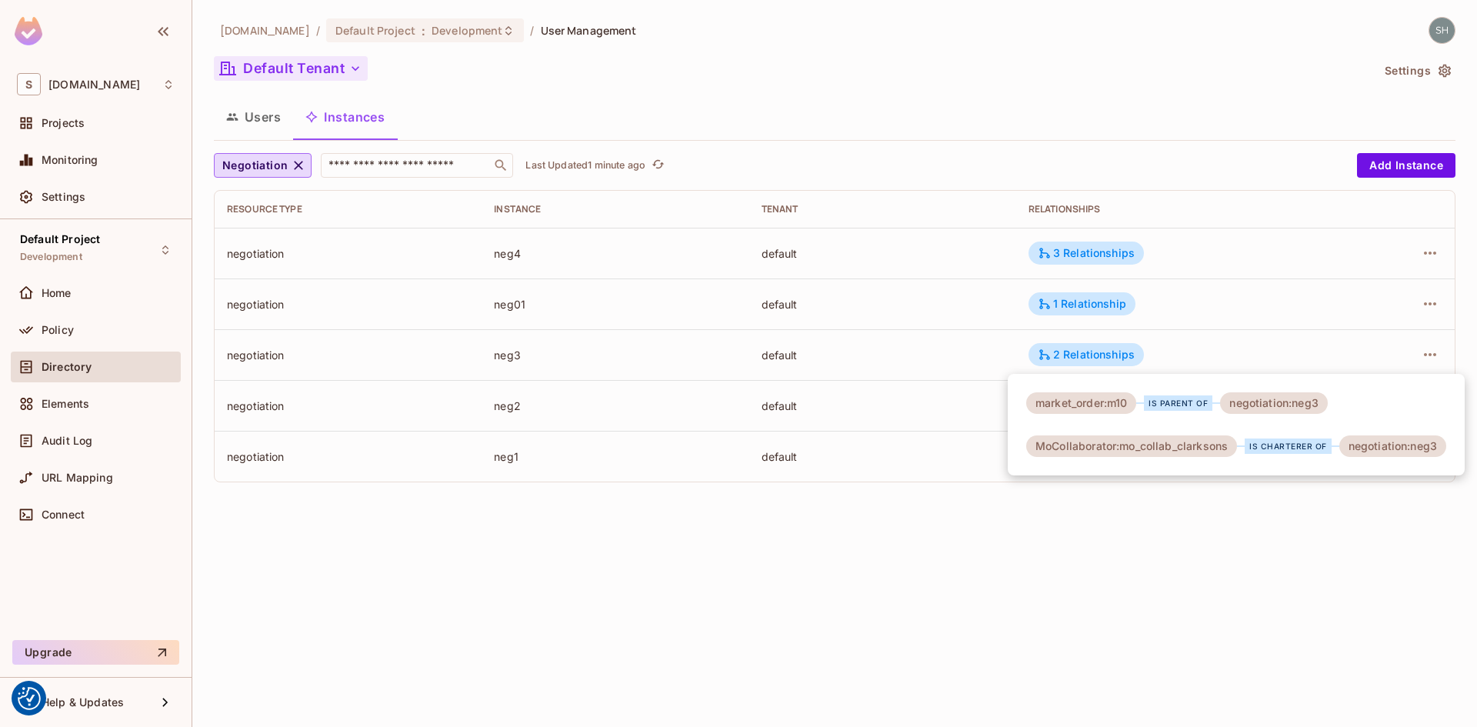
click at [1081, 299] on div at bounding box center [738, 363] width 1477 height 727
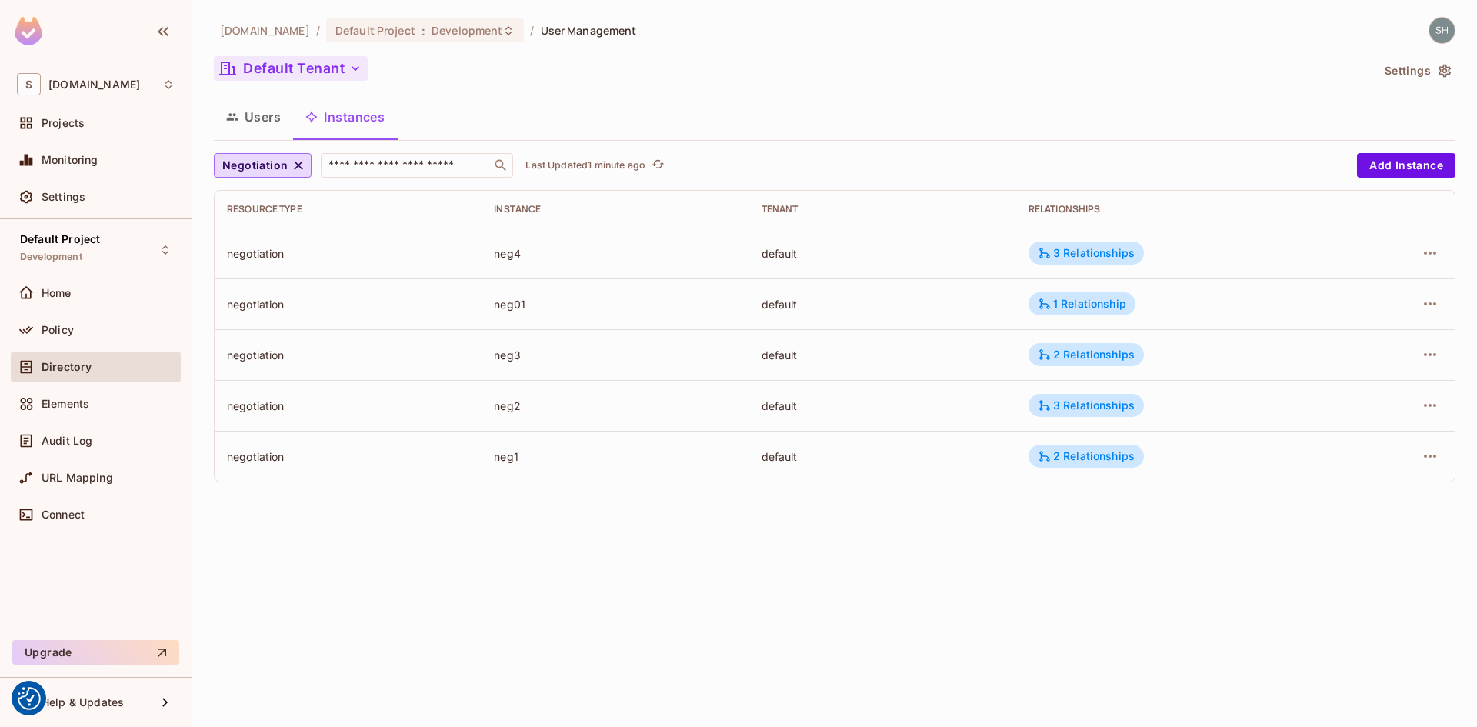
click at [1081, 299] on div "1 Relationship" at bounding box center [1082, 304] width 88 height 14
click at [1090, 457] on div at bounding box center [738, 363] width 1477 height 727
click at [1090, 457] on div "2 Relationships" at bounding box center [1086, 456] width 97 height 14
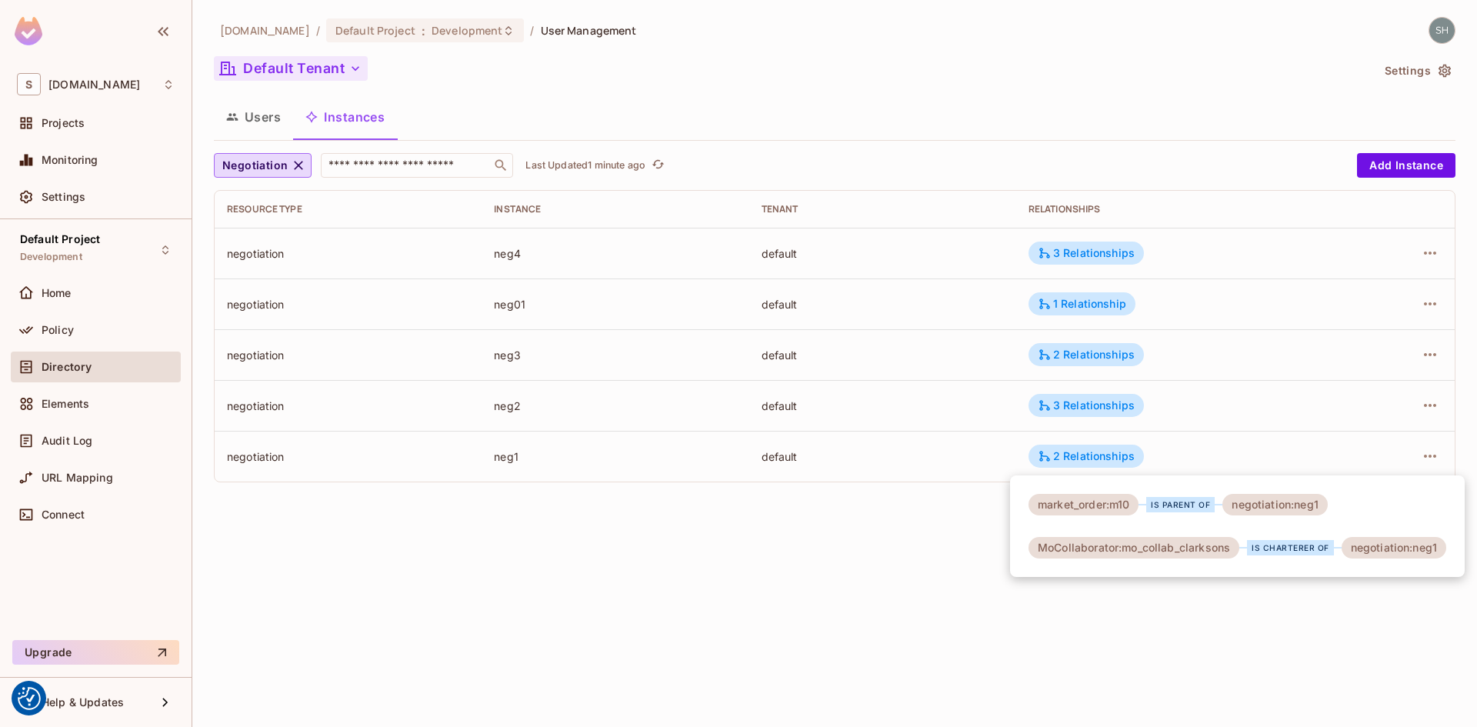
click at [1098, 404] on div at bounding box center [738, 363] width 1477 height 727
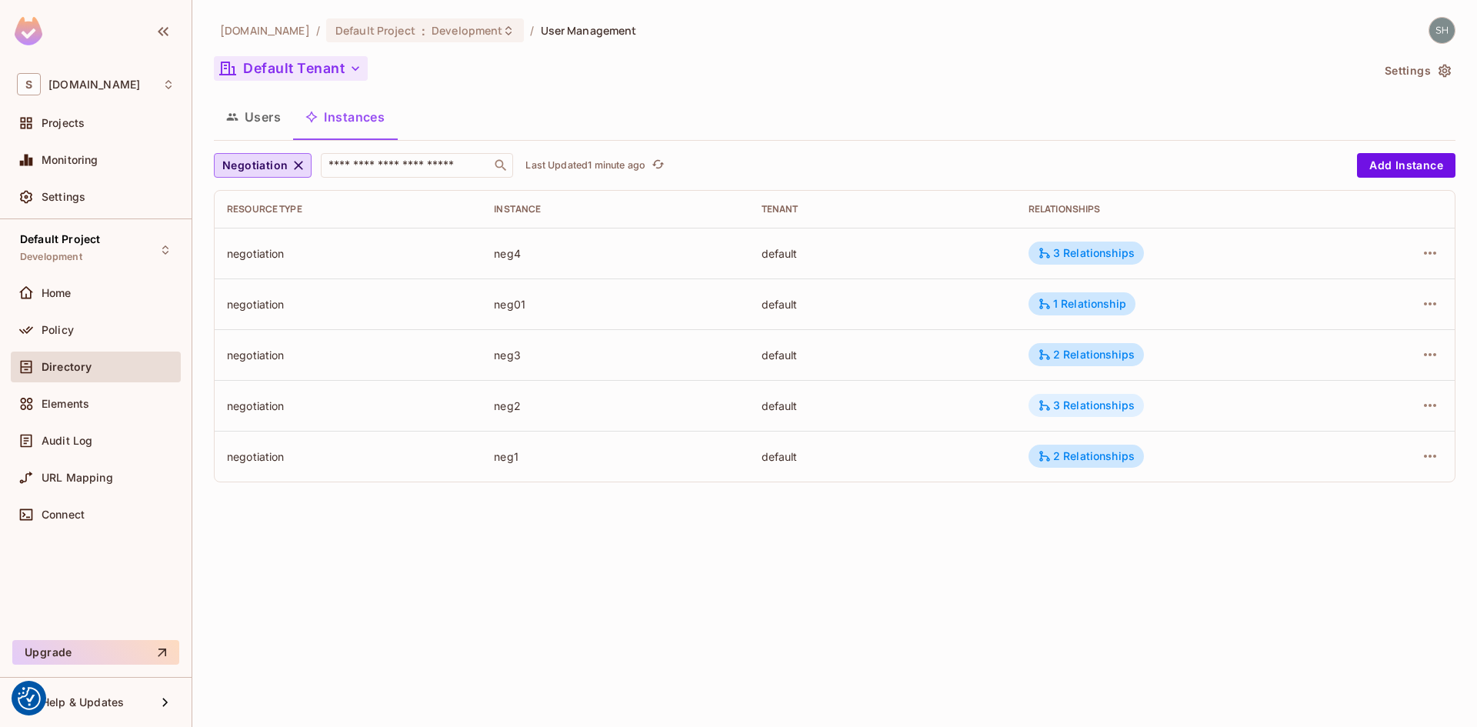
click at [1107, 402] on div "3 Relationships" at bounding box center [1086, 406] width 97 height 14
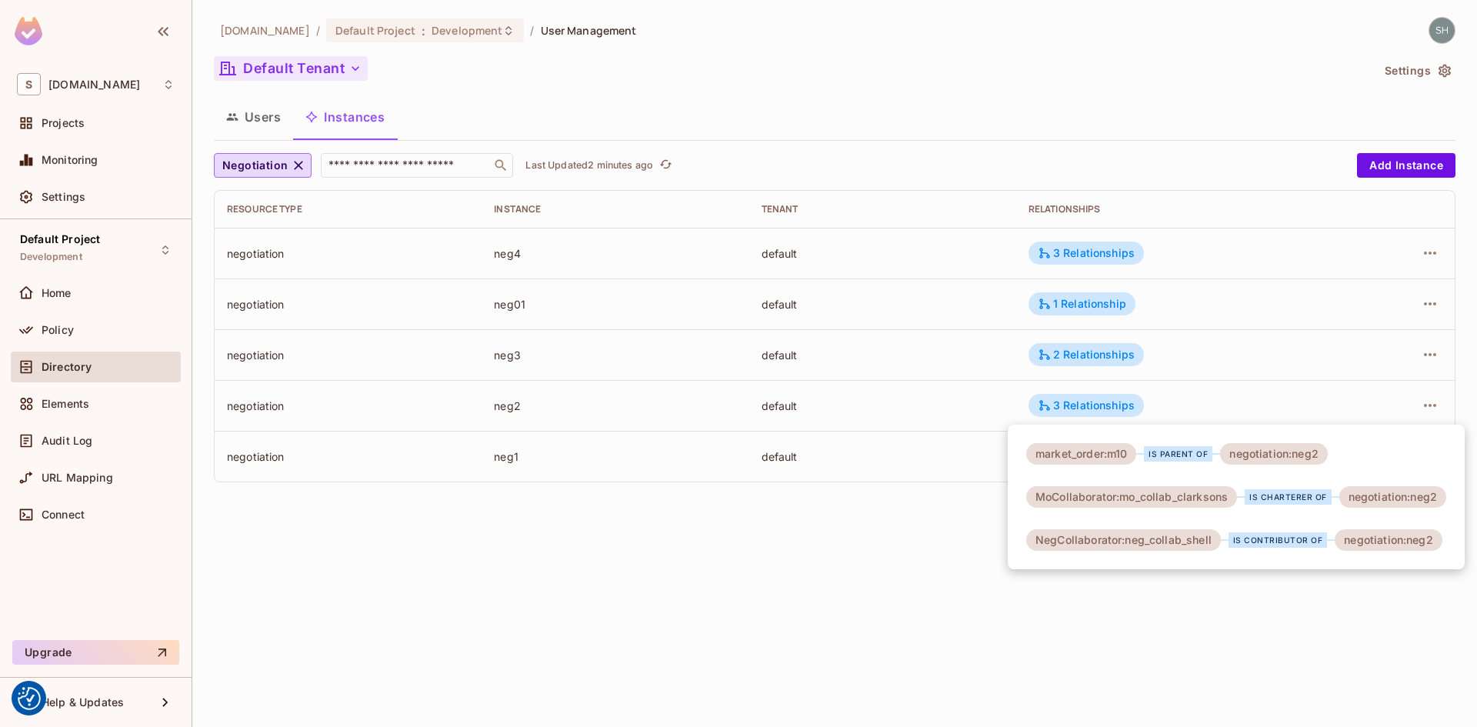
click at [806, 516] on div at bounding box center [738, 363] width 1477 height 727
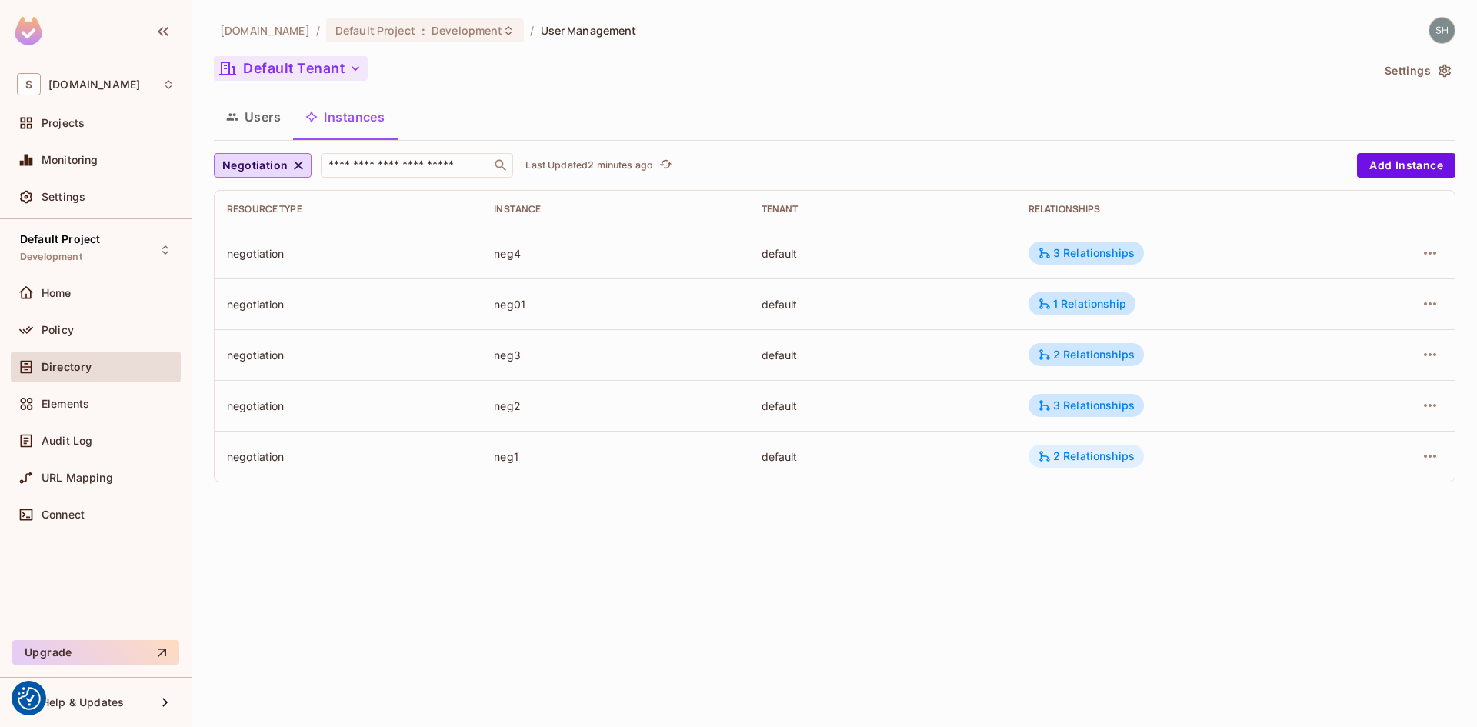
click at [1103, 456] on div "2 Relationships" at bounding box center [1086, 456] width 97 height 14
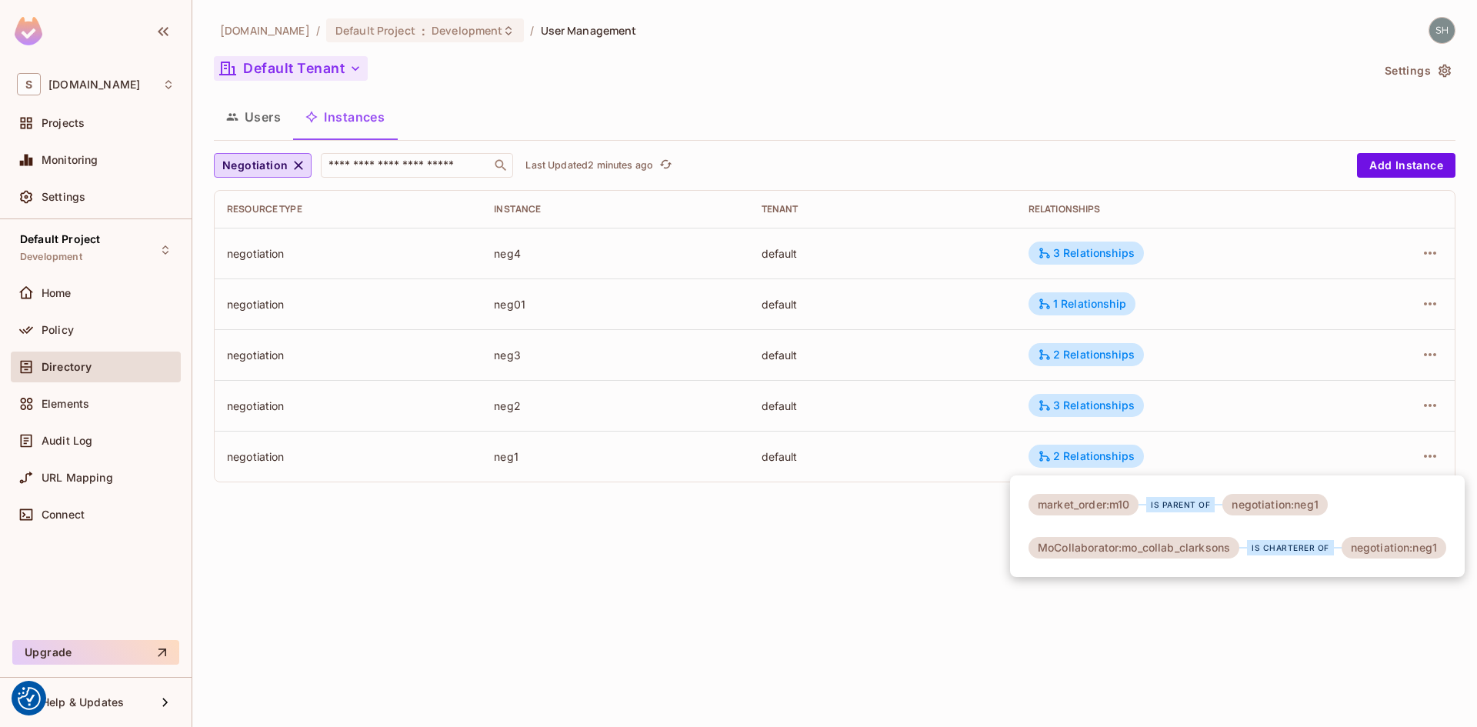
click at [829, 541] on div at bounding box center [738, 363] width 1477 height 727
